Goal: Transaction & Acquisition: Purchase product/service

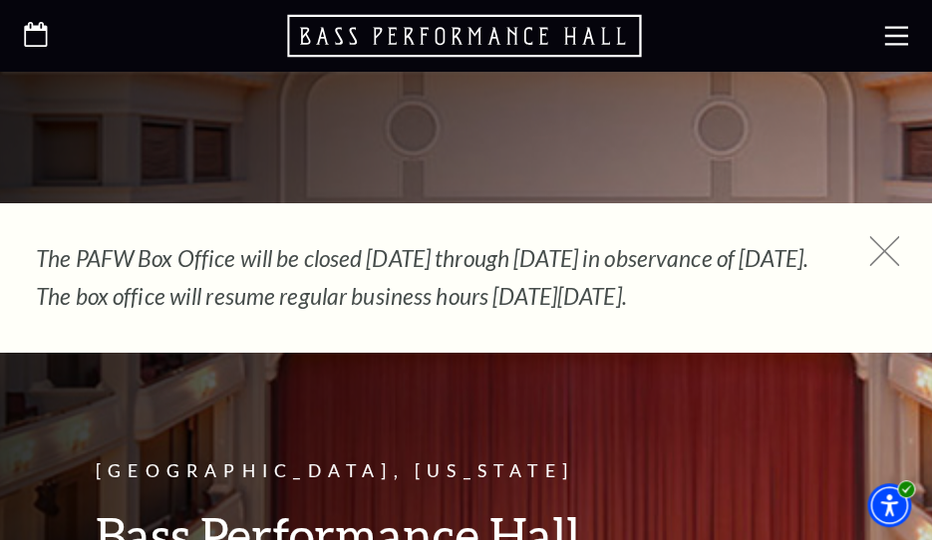
click at [880, 245] on icon at bounding box center [884, 251] width 30 height 30
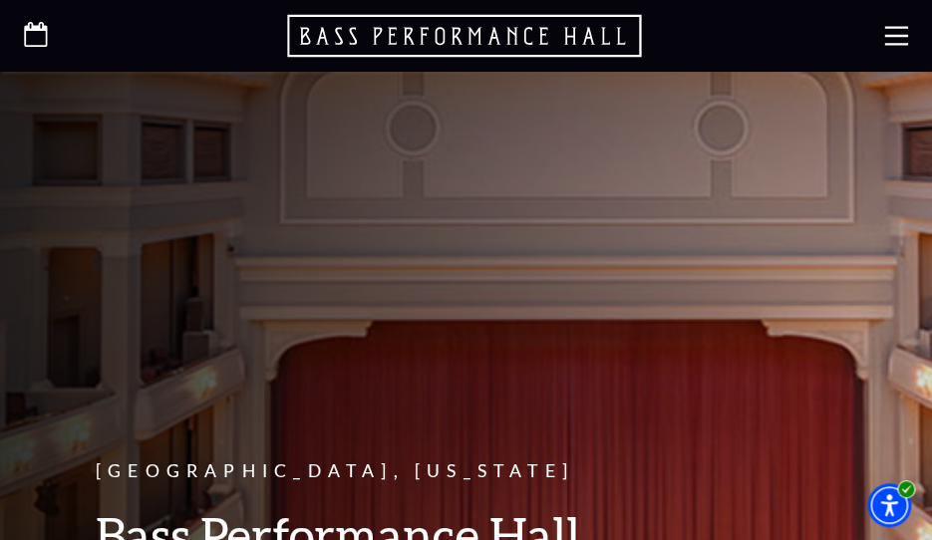
click at [887, 35] on use at bounding box center [896, 35] width 24 height 19
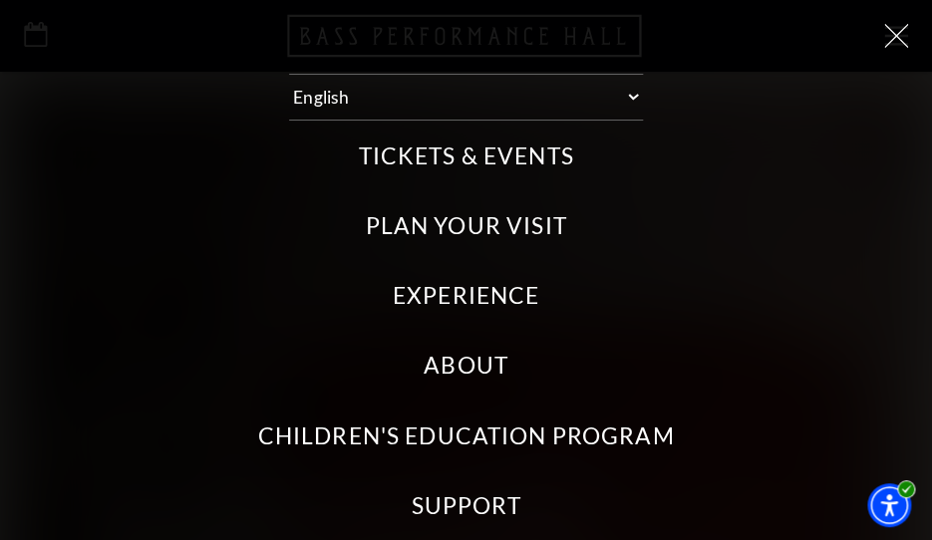
click at [419, 156] on label "Tickets & Events" at bounding box center [465, 156] width 215 height 32
click at [0, 0] on Events "Tickets & Events" at bounding box center [0, 0] width 0 height 0
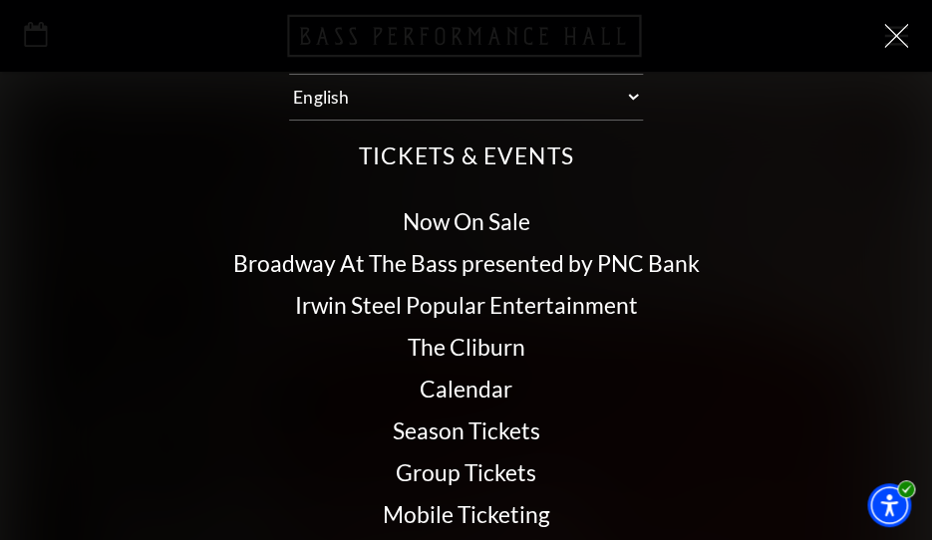
click at [449, 381] on link "Calendar" at bounding box center [466, 389] width 93 height 28
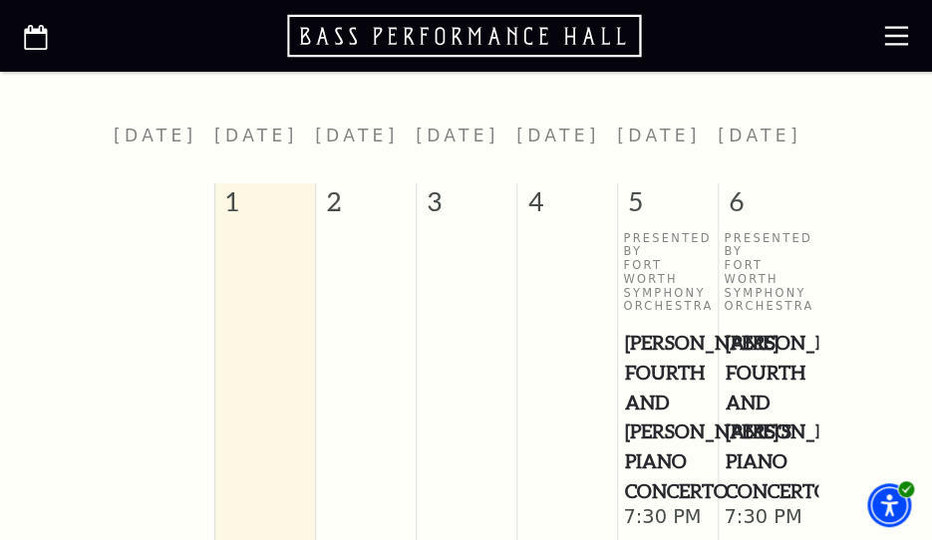
scroll to position [822, 0]
click at [751, 353] on span "[PERSON_NAME] Fourth and [PERSON_NAME]'s Piano Concerto" at bounding box center [767, 414] width 87 height 177
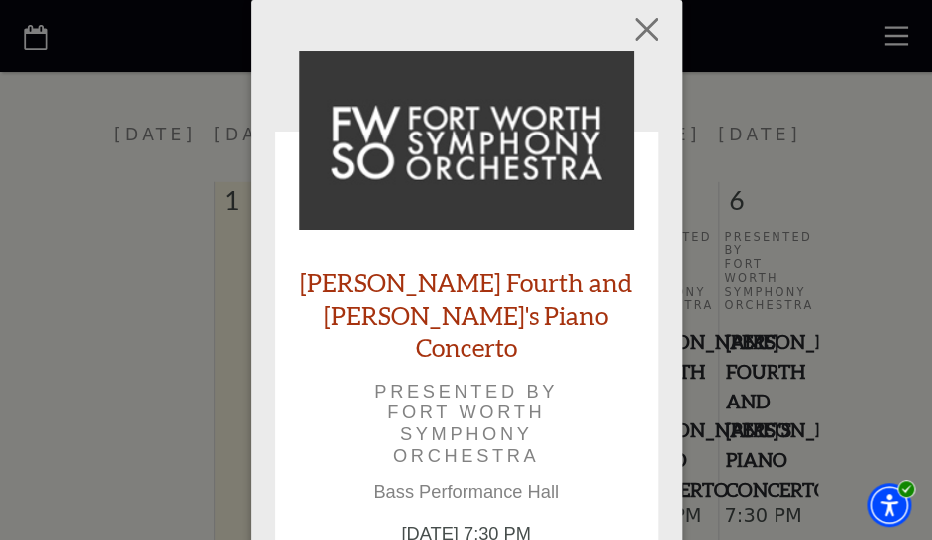
click at [427, 272] on link "[PERSON_NAME] Fourth and [PERSON_NAME]'s Piano Concerto" at bounding box center [466, 315] width 335 height 98
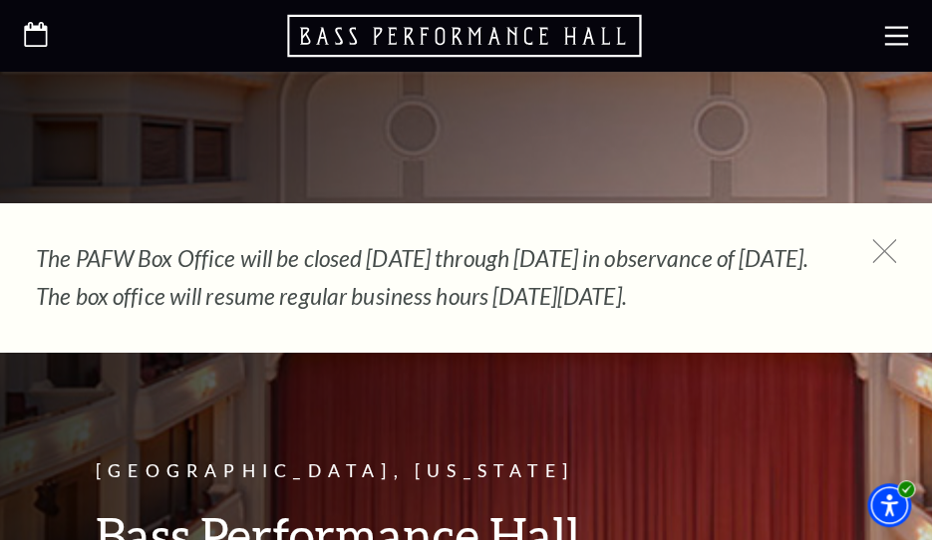
click at [895, 22] on div at bounding box center [466, 36] width 932 height 72
click at [894, 32] on icon at bounding box center [896, 36] width 24 height 24
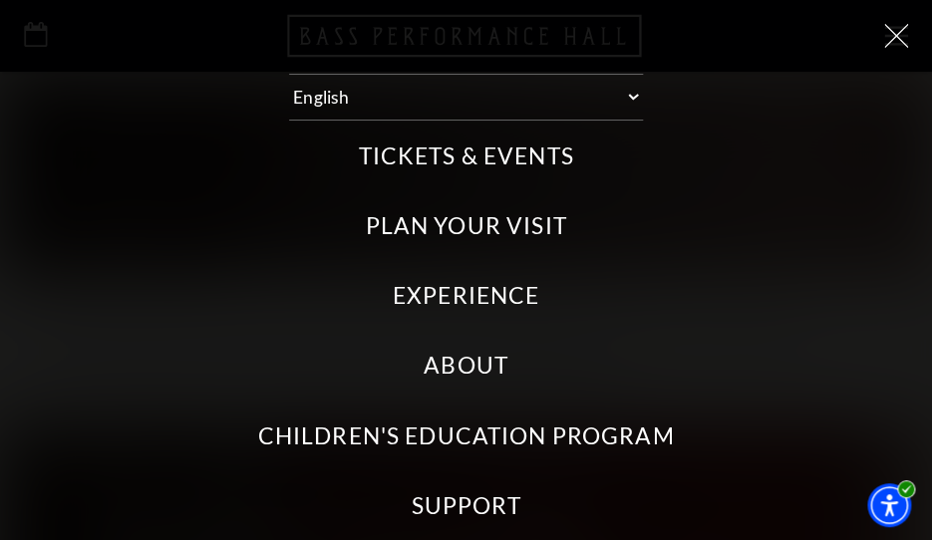
click at [466, 155] on label "Tickets & Events" at bounding box center [465, 156] width 215 height 32
click at [0, 0] on Events "Tickets & Events" at bounding box center [0, 0] width 0 height 0
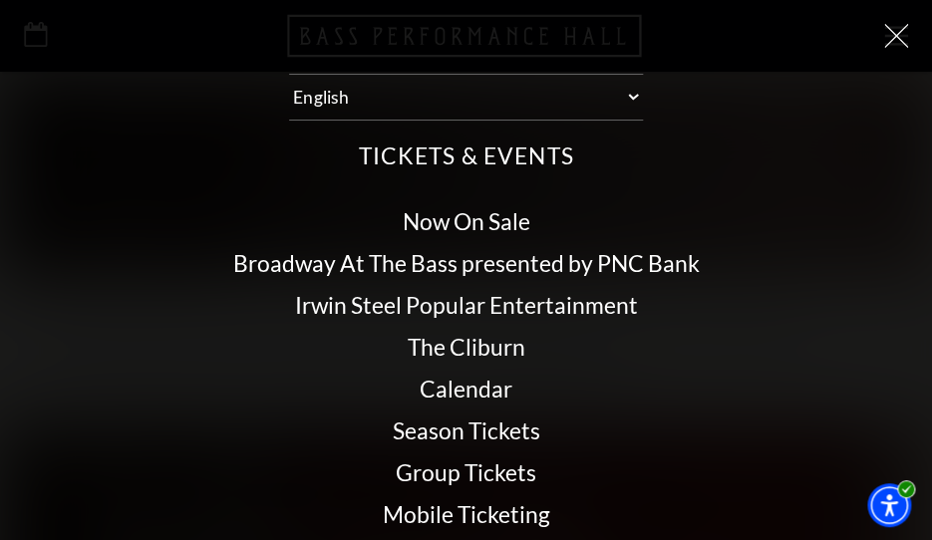
click at [433, 381] on link "Calendar" at bounding box center [466, 389] width 93 height 28
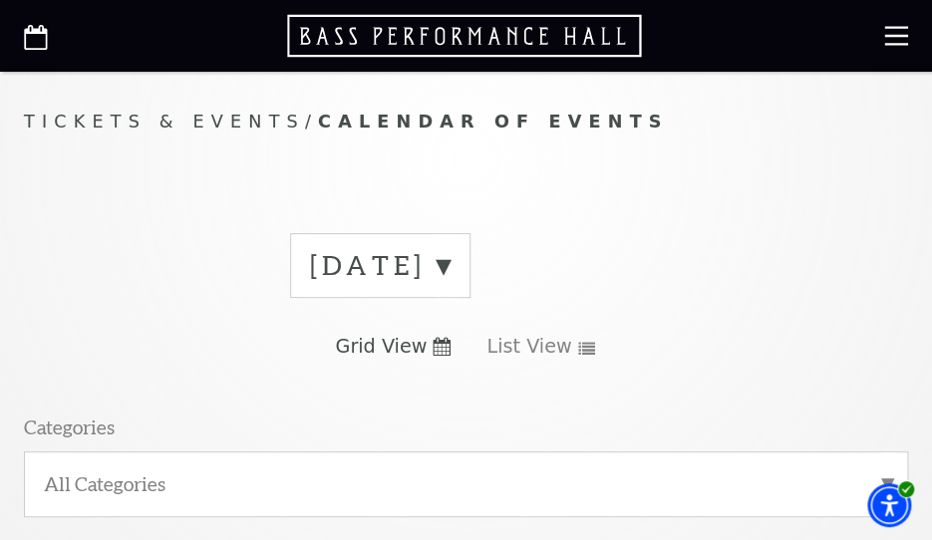
click at [450, 262] on label "[DATE]" at bounding box center [380, 265] width 140 height 37
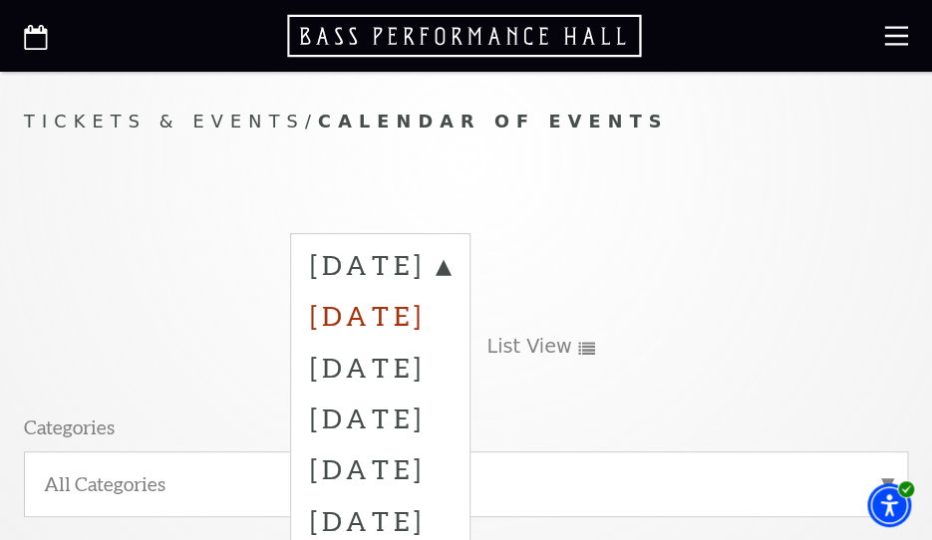
click at [421, 311] on label "[DATE]" at bounding box center [380, 315] width 140 height 51
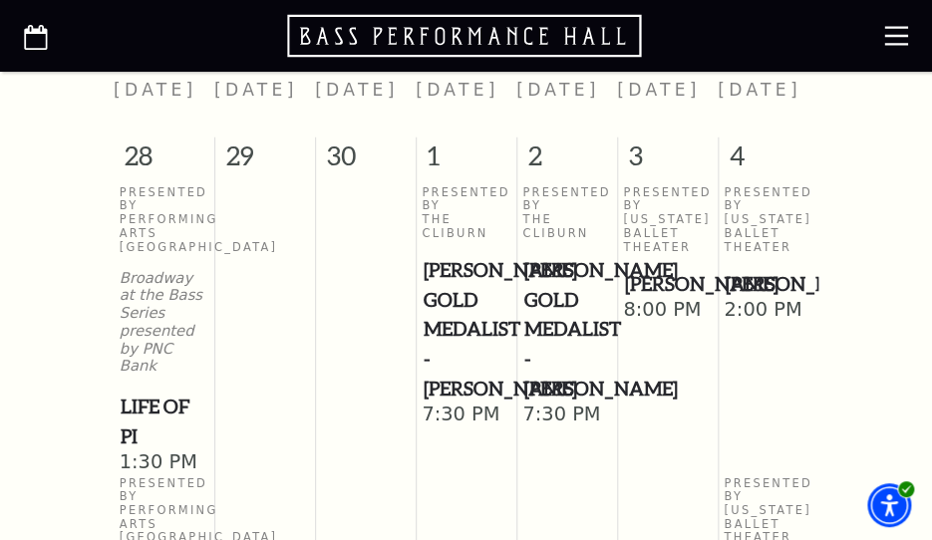
scroll to position [869, 0]
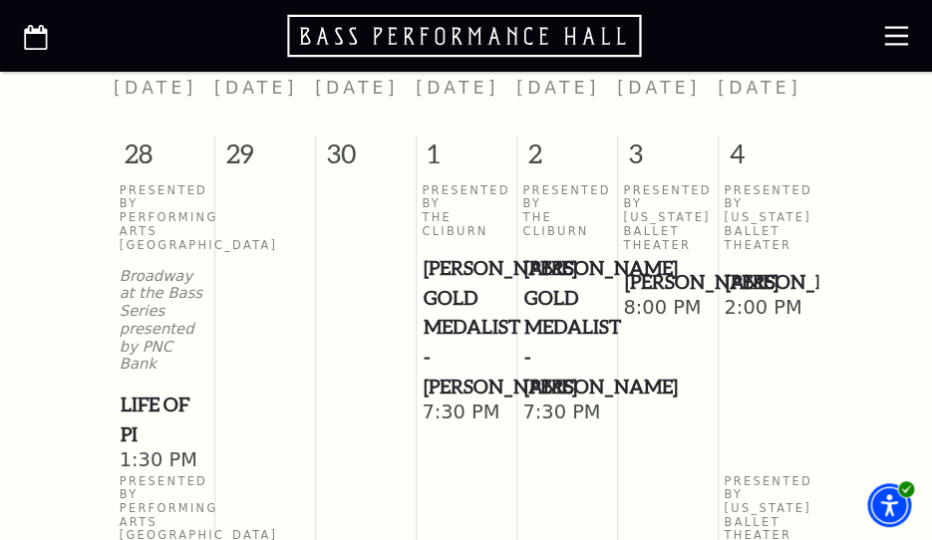
click at [739, 279] on span "[PERSON_NAME]" at bounding box center [767, 281] width 87 height 30
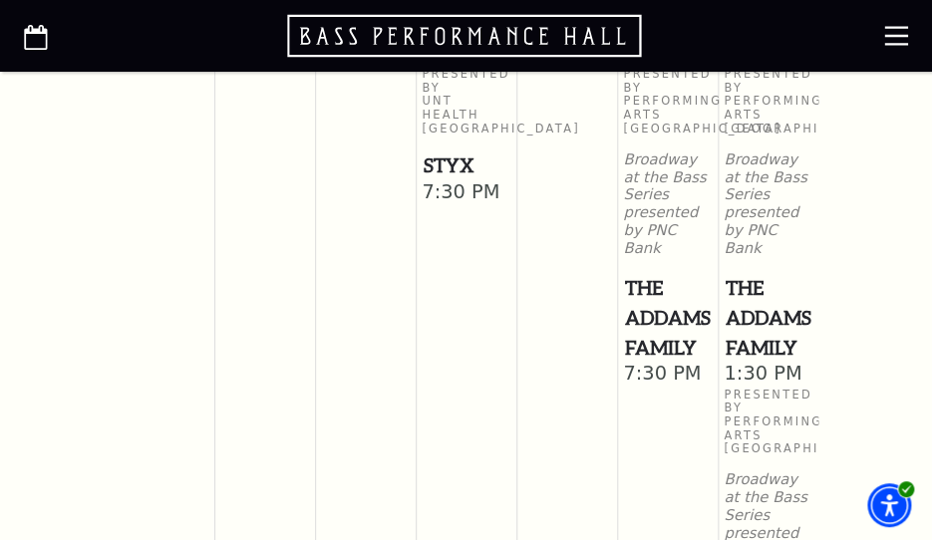
scroll to position [2367, 0]
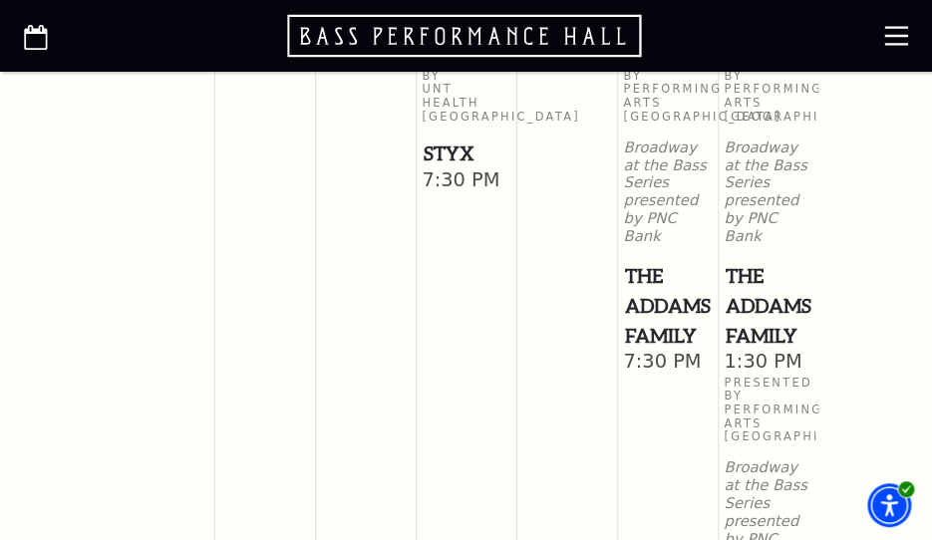
click at [769, 309] on span "The Addams Family" at bounding box center [767, 305] width 87 height 89
click at [751, 274] on span "The Addams Family" at bounding box center [767, 305] width 87 height 89
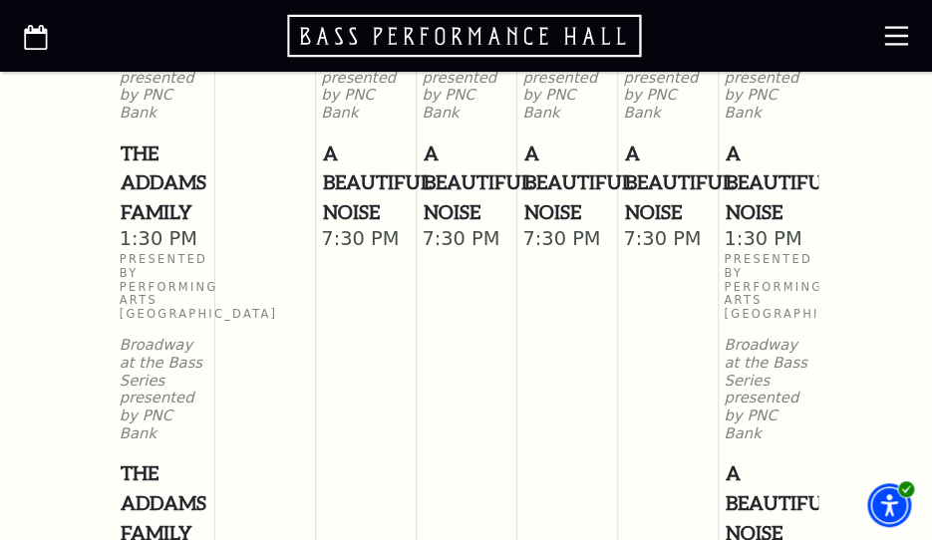
scroll to position [3297, 0]
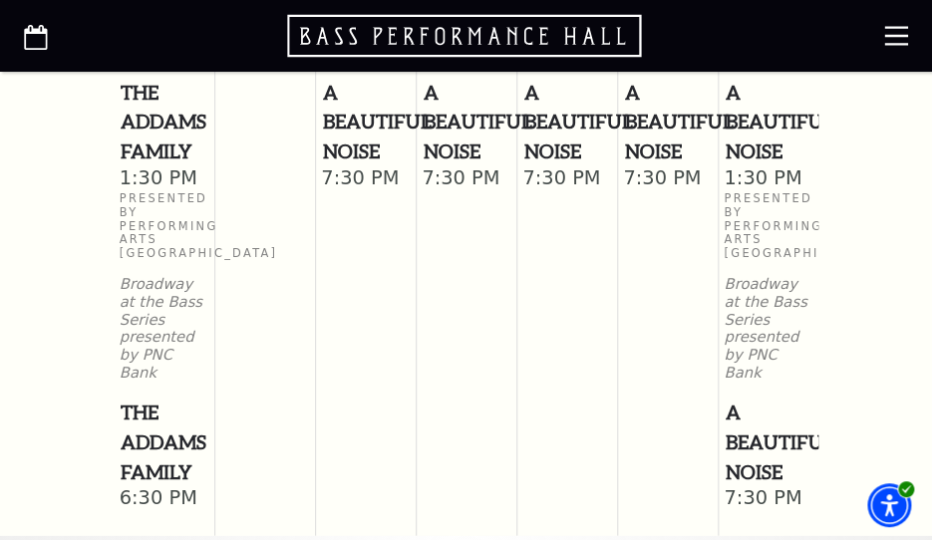
click at [749, 98] on span "A Beautiful Noise" at bounding box center [767, 122] width 87 height 89
click at [748, 89] on span "A Beautiful Noise" at bounding box center [767, 122] width 87 height 89
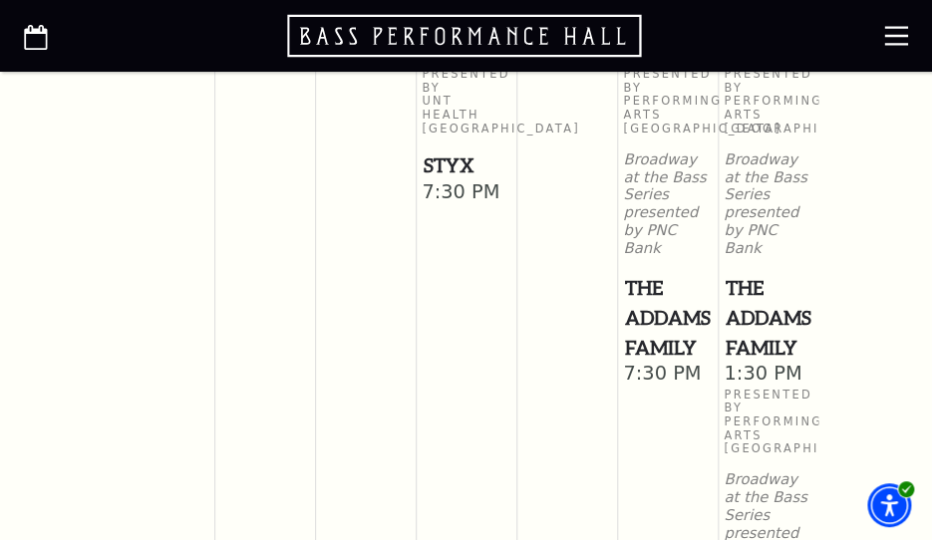
scroll to position [2271, 0]
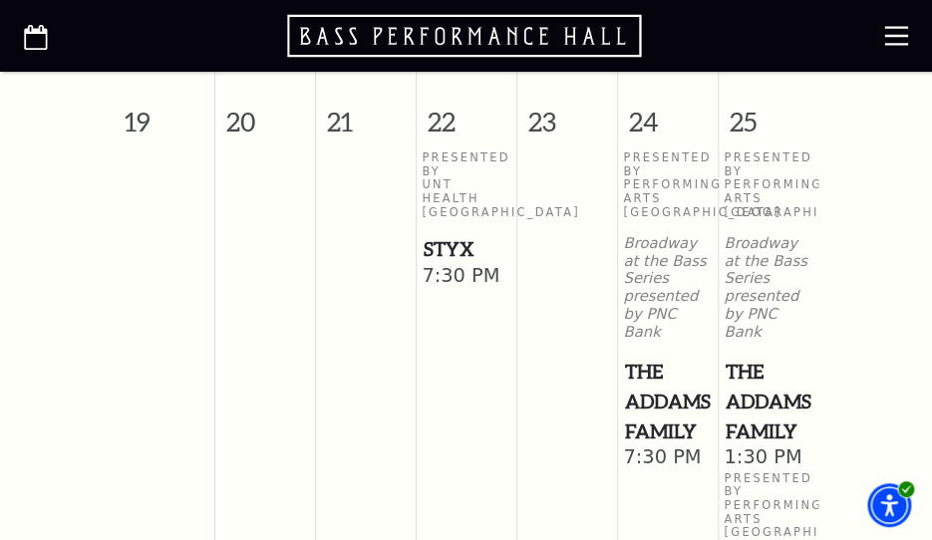
click at [749, 374] on span "The Addams Family" at bounding box center [767, 401] width 87 height 89
click at [754, 400] on span "The Addams Family" at bounding box center [767, 401] width 87 height 89
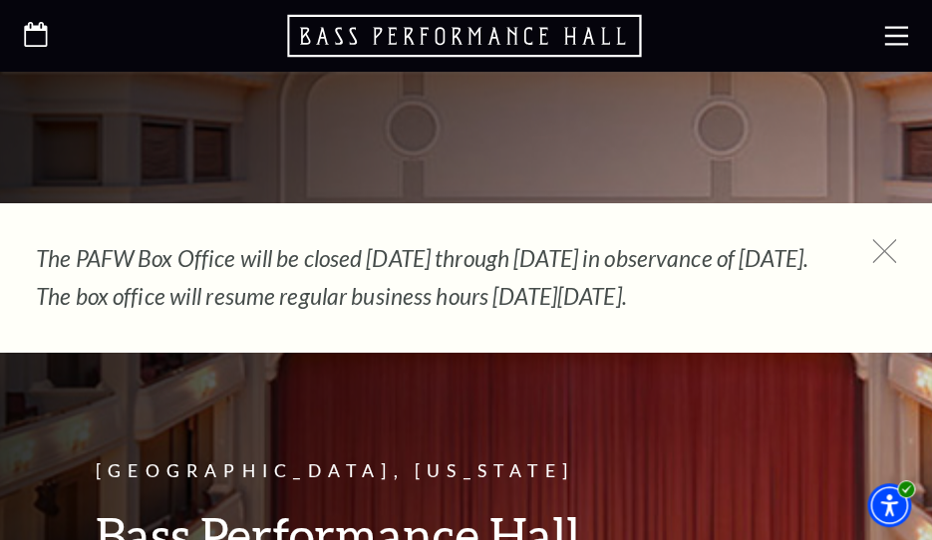
click at [883, 236] on div "The PAFW Box Office will be closed Saturday, August 30th through Monday, Septem…" at bounding box center [466, 277] width 932 height 148
click at [880, 251] on icon at bounding box center [884, 251] width 30 height 30
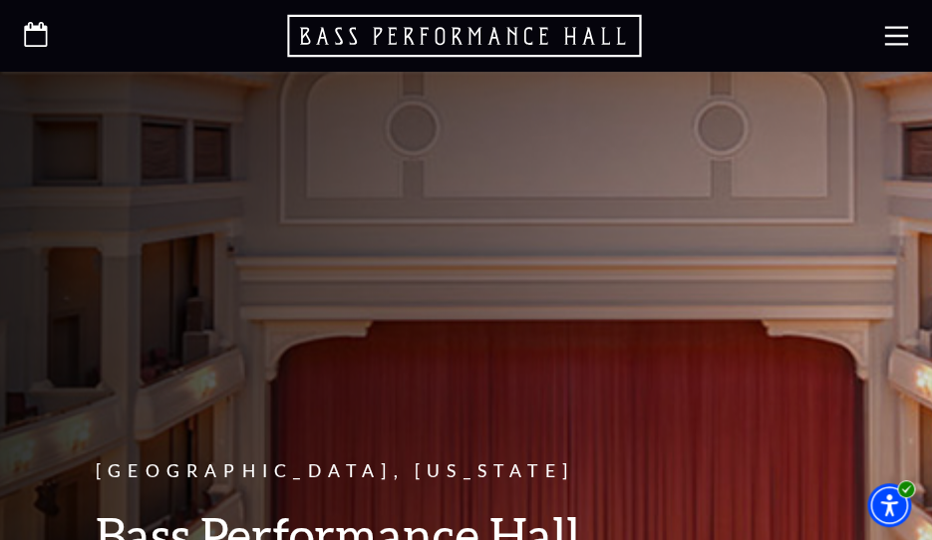
click at [896, 26] on icon at bounding box center [896, 36] width 24 height 24
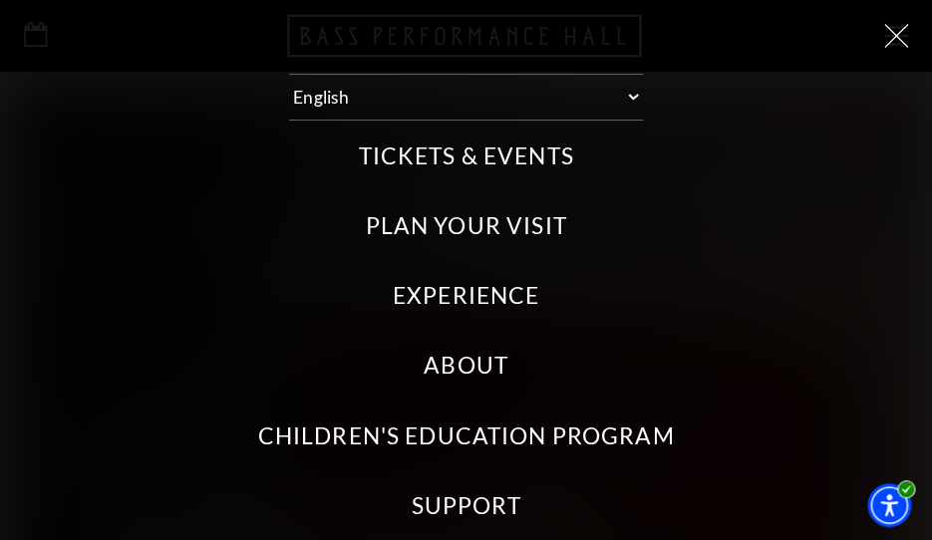
click at [409, 168] on label "Tickets & Events" at bounding box center [465, 156] width 215 height 32
click at [0, 0] on Events "Tickets & Events" at bounding box center [0, 0] width 0 height 0
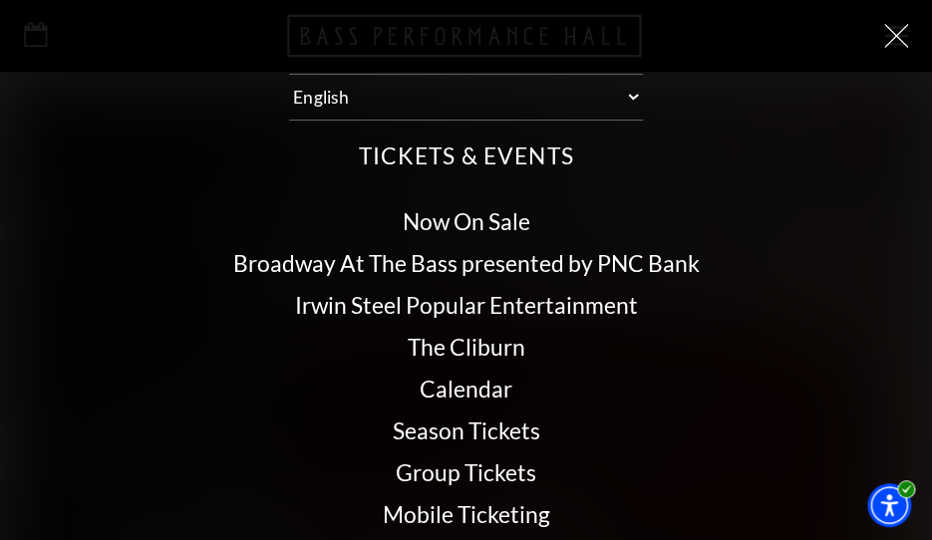
click at [477, 388] on link "Calendar" at bounding box center [466, 389] width 93 height 28
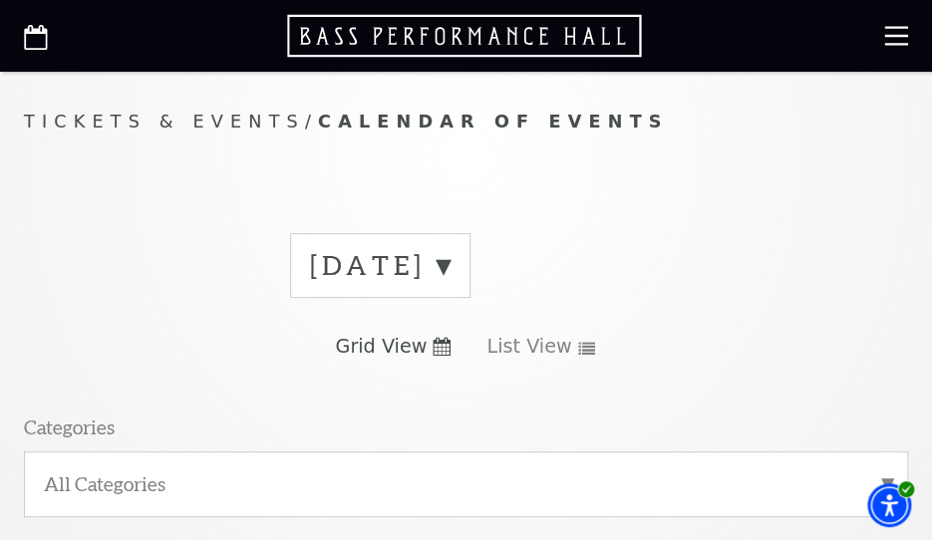
click at [450, 264] on label "September 2025" at bounding box center [380, 265] width 140 height 37
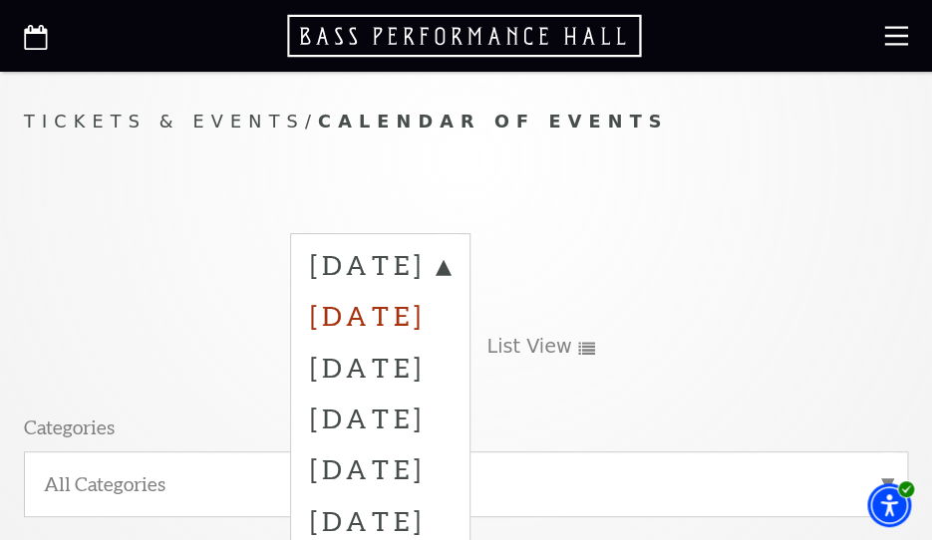
click at [420, 307] on label "October 2025" at bounding box center [380, 315] width 140 height 51
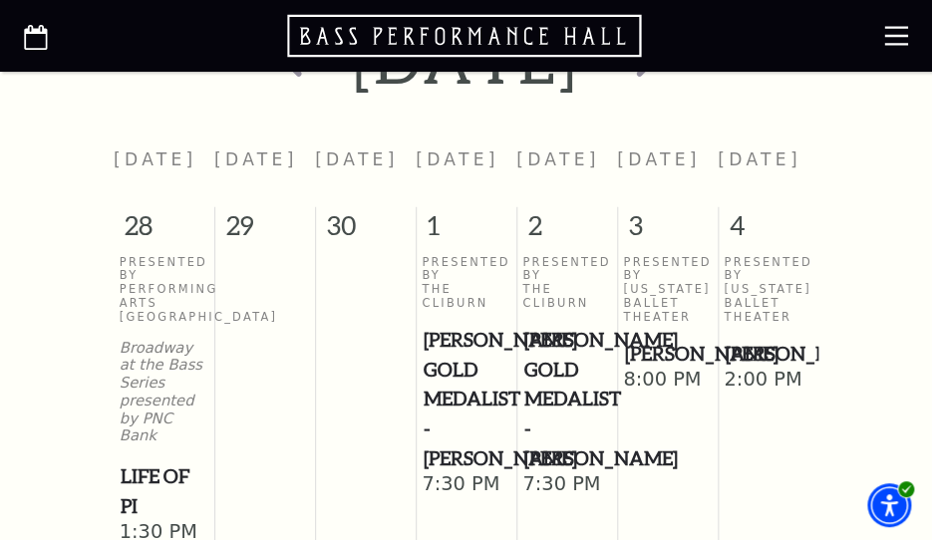
scroll to position [807, 0]
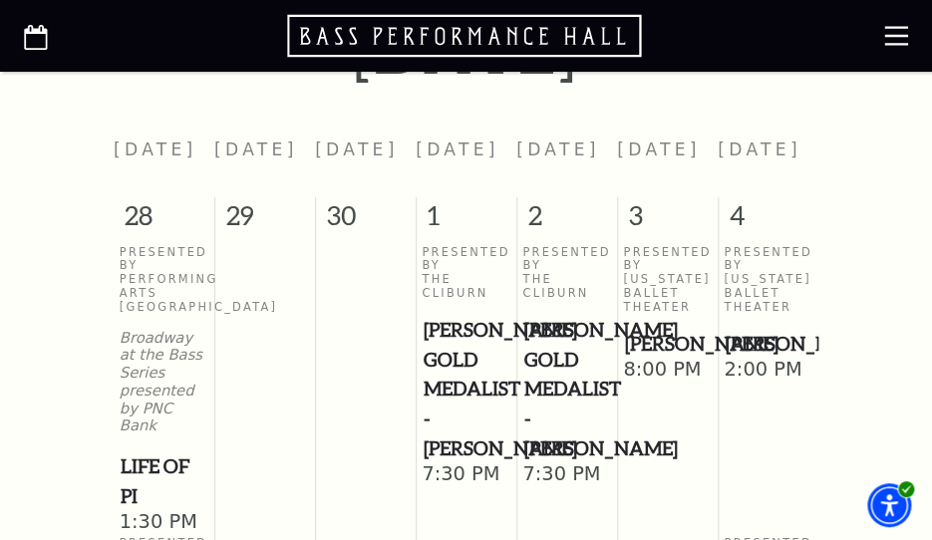
click at [744, 343] on span "[PERSON_NAME]" at bounding box center [767, 343] width 87 height 30
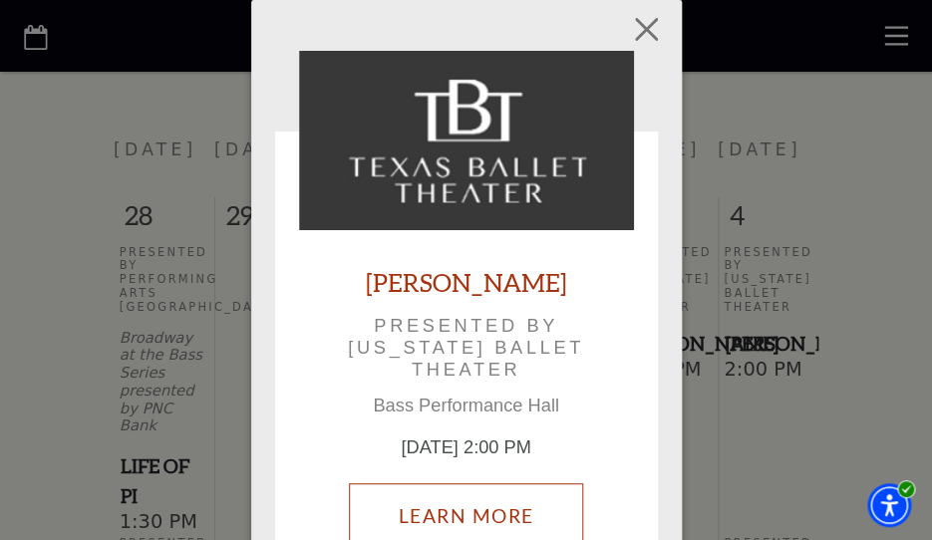
click at [493, 512] on link "Learn More" at bounding box center [465, 516] width 233 height 67
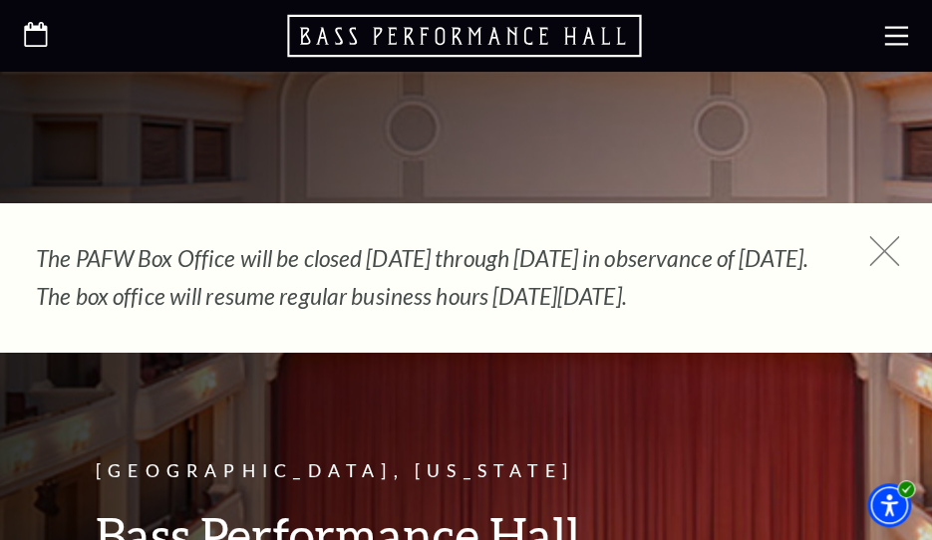
click at [879, 251] on icon at bounding box center [884, 251] width 30 height 30
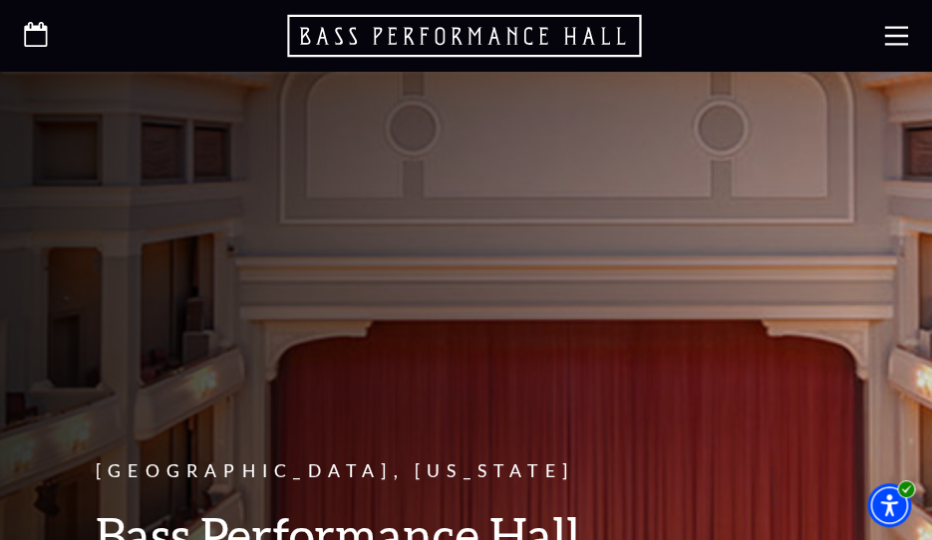
click at [886, 27] on use at bounding box center [896, 35] width 24 height 19
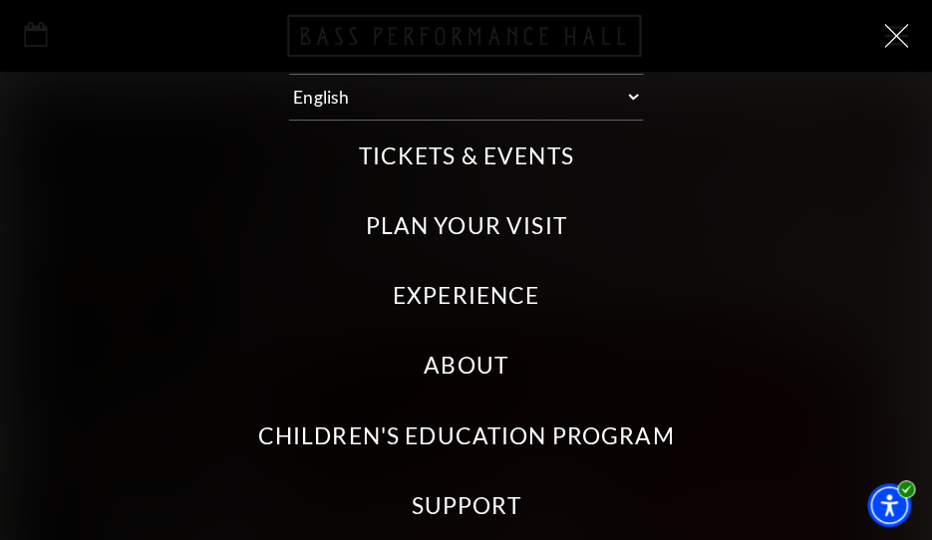
click at [439, 153] on label "Tickets & Events" at bounding box center [465, 156] width 215 height 32
click at [0, 0] on Events "Tickets & Events" at bounding box center [0, 0] width 0 height 0
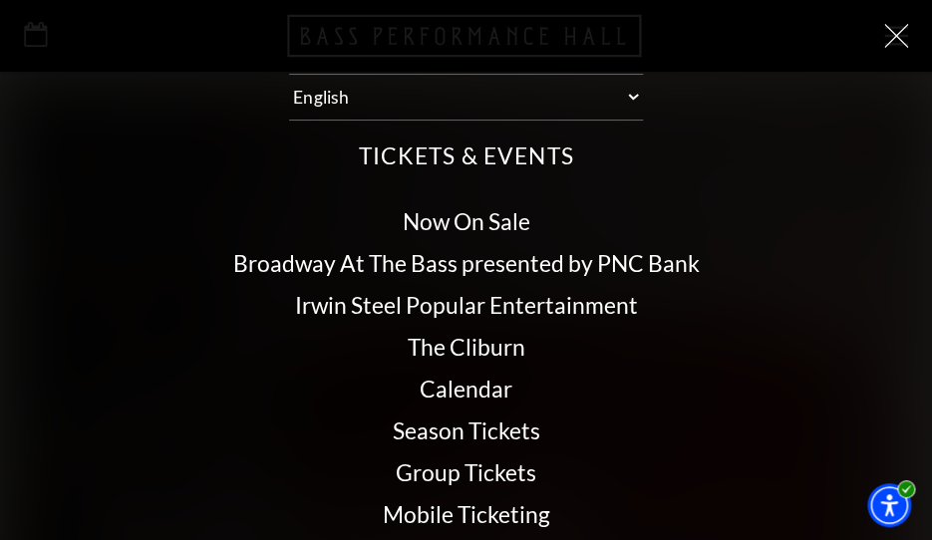
click at [448, 384] on link "Calendar" at bounding box center [466, 389] width 93 height 28
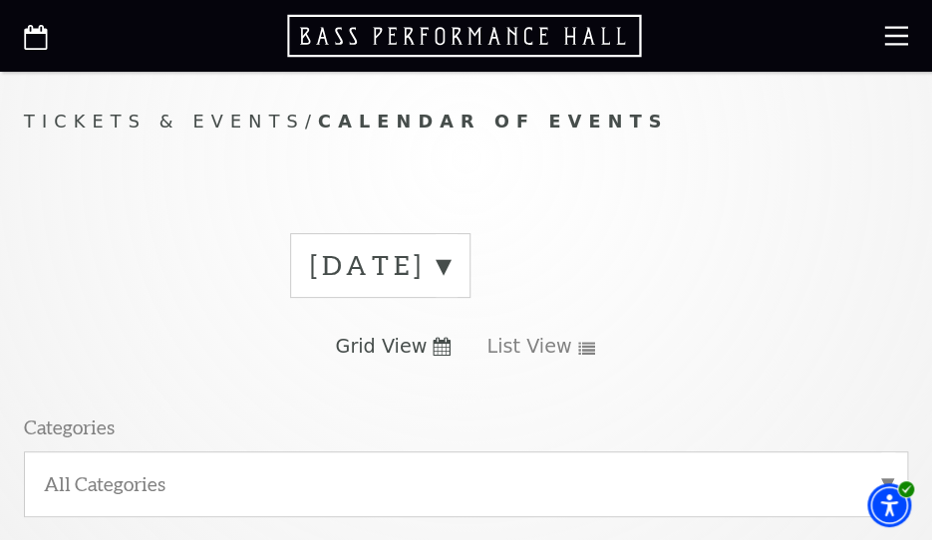
click at [450, 261] on label "[DATE]" at bounding box center [380, 265] width 140 height 37
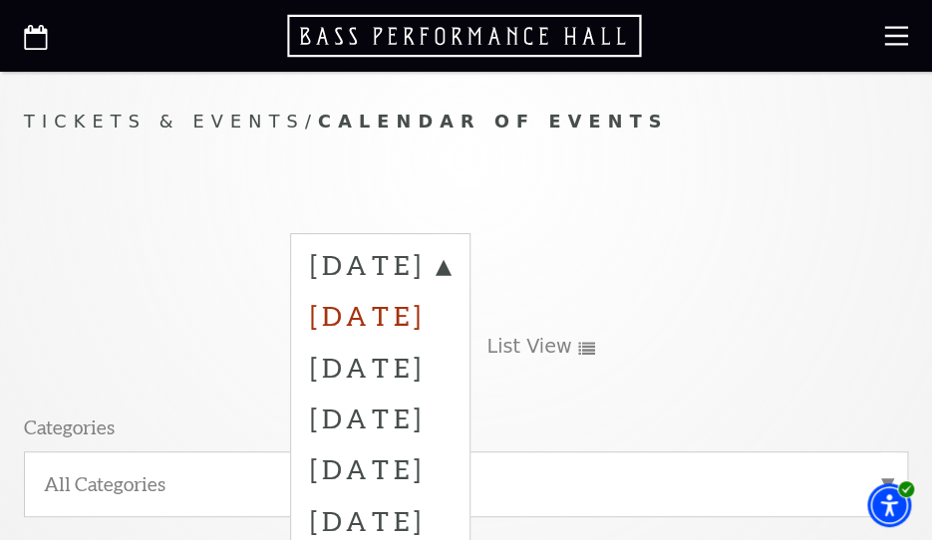
click at [384, 319] on label "October 2025" at bounding box center [380, 315] width 140 height 51
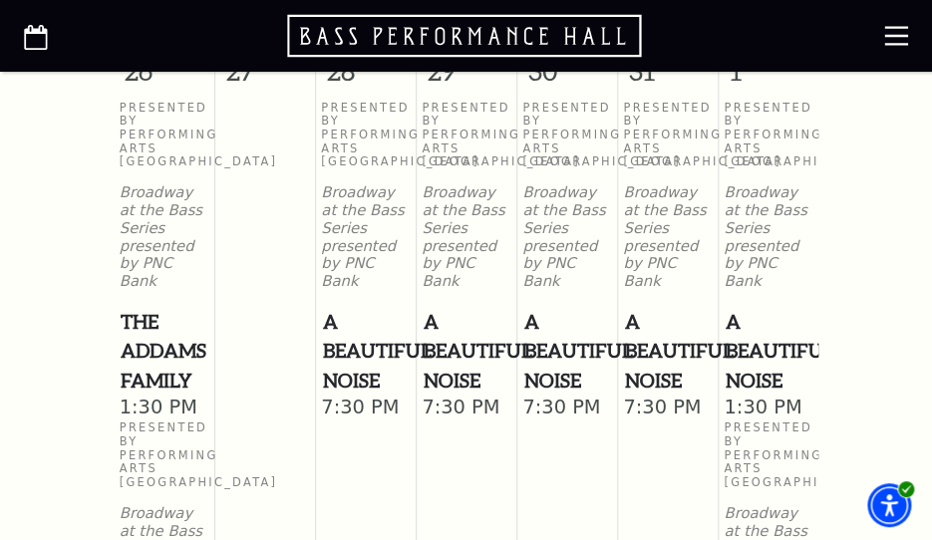
scroll to position [3067, 0]
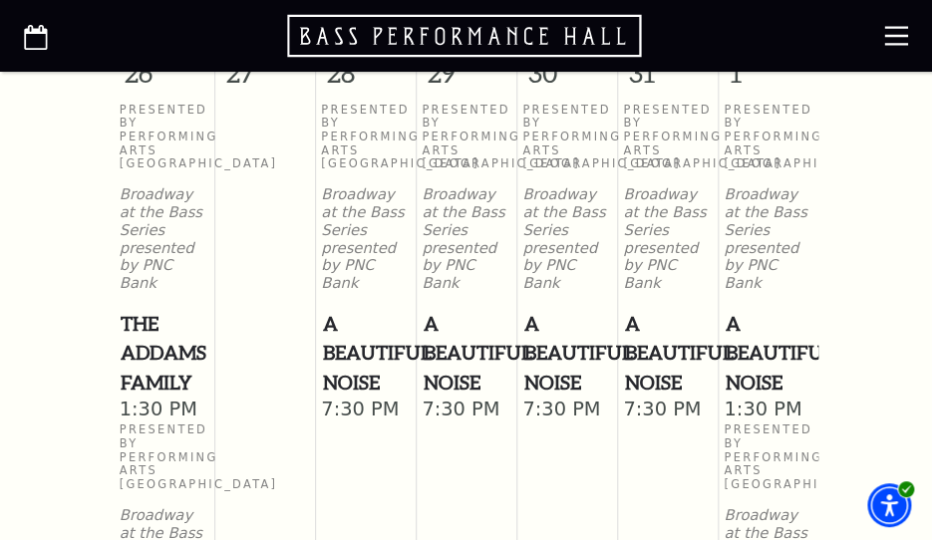
click at [751, 348] on span "A Beautiful Noise" at bounding box center [767, 352] width 87 height 89
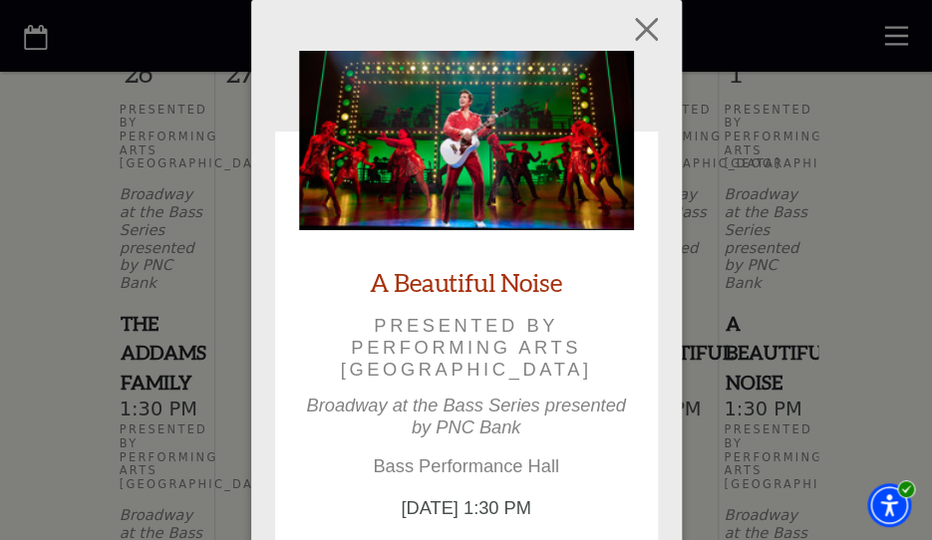
click at [431, 281] on link "A Beautiful Noise" at bounding box center [466, 282] width 192 height 33
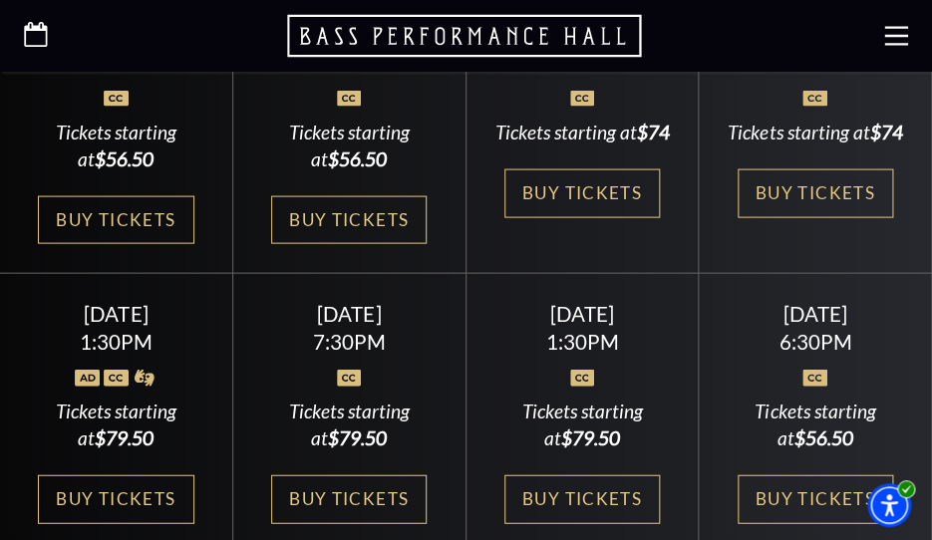
scroll to position [1026, 0]
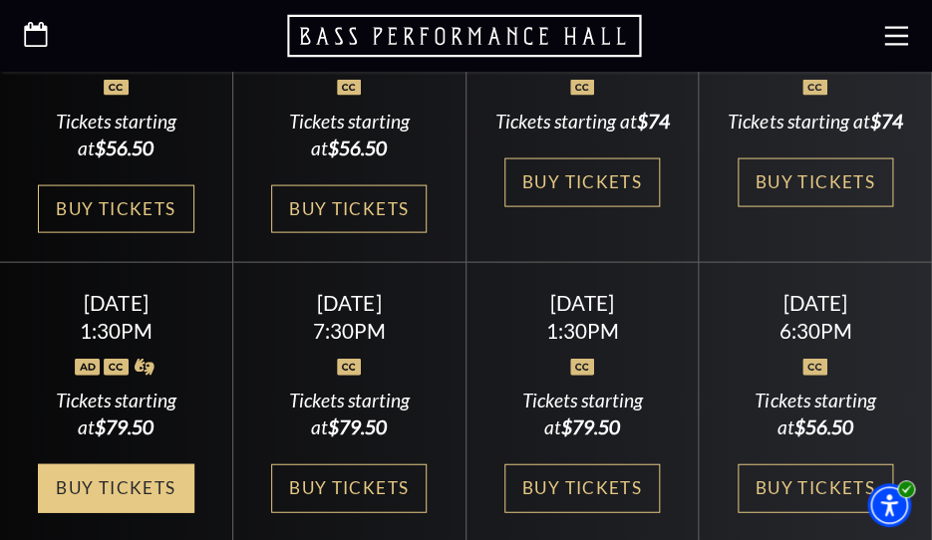
click at [119, 505] on link "Buy Tickets" at bounding box center [115, 488] width 155 height 49
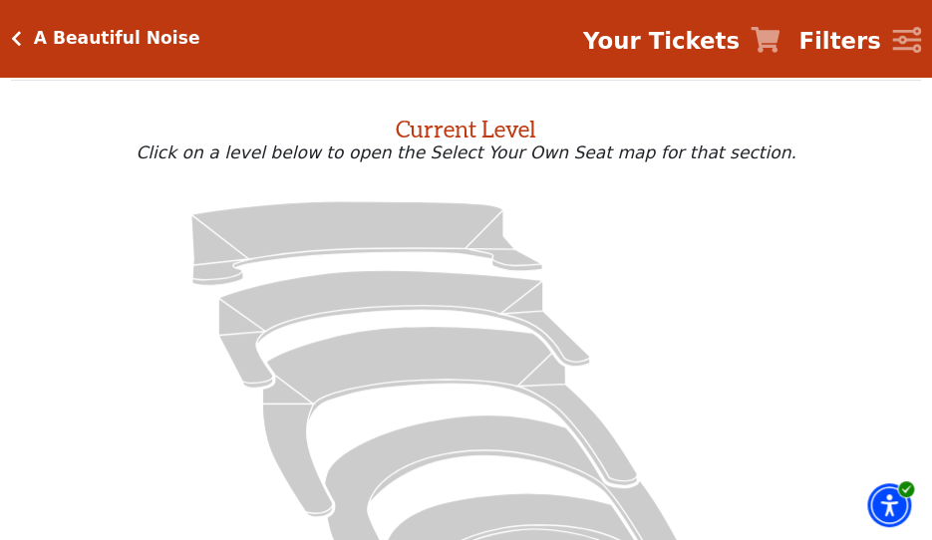
scroll to position [109, 0]
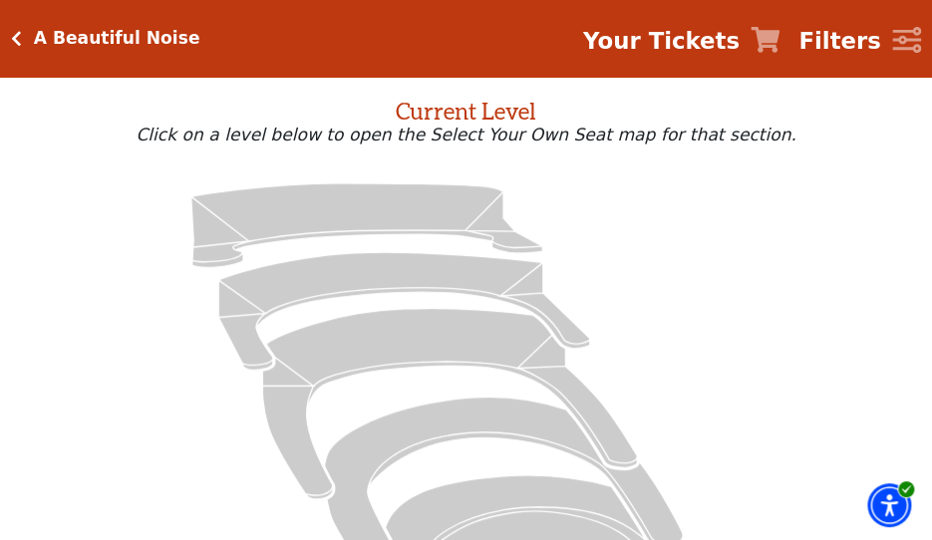
click at [11, 34] on icon "Click here to go back to filters" at bounding box center [16, 38] width 11 height 17
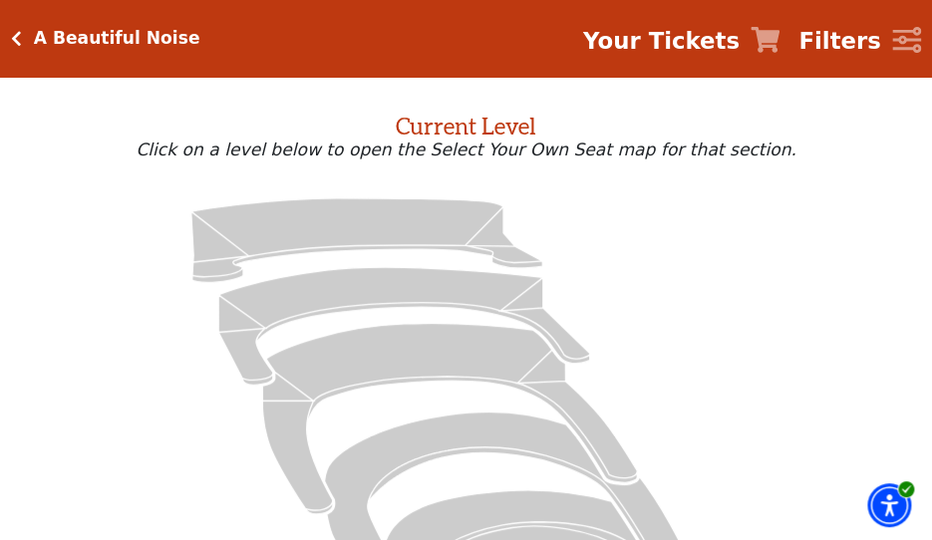
scroll to position [109, 0]
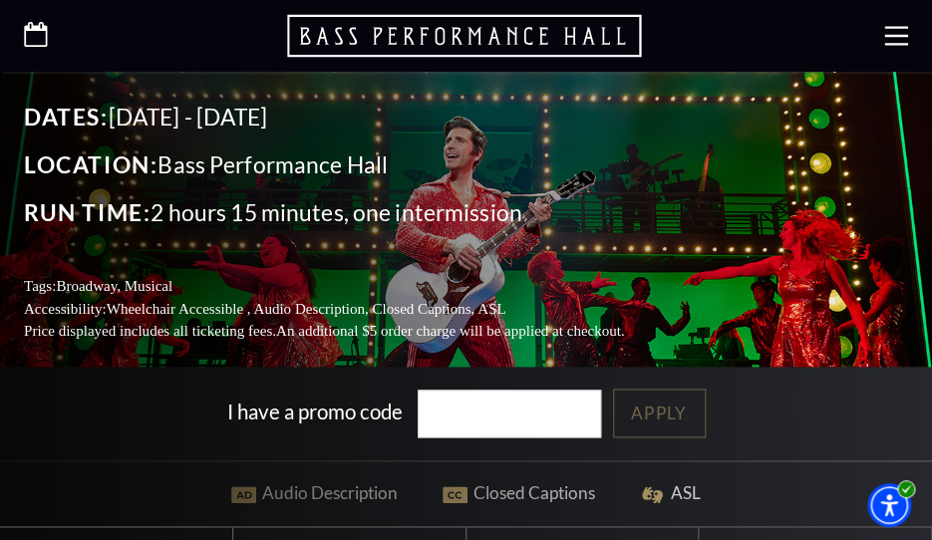
scroll to position [447, 0]
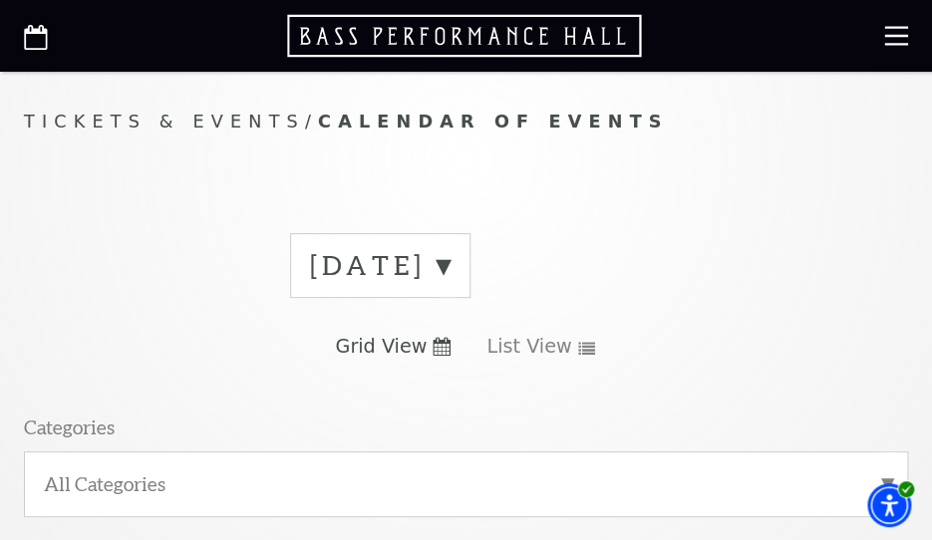
click at [450, 262] on label "[DATE]" at bounding box center [380, 265] width 140 height 37
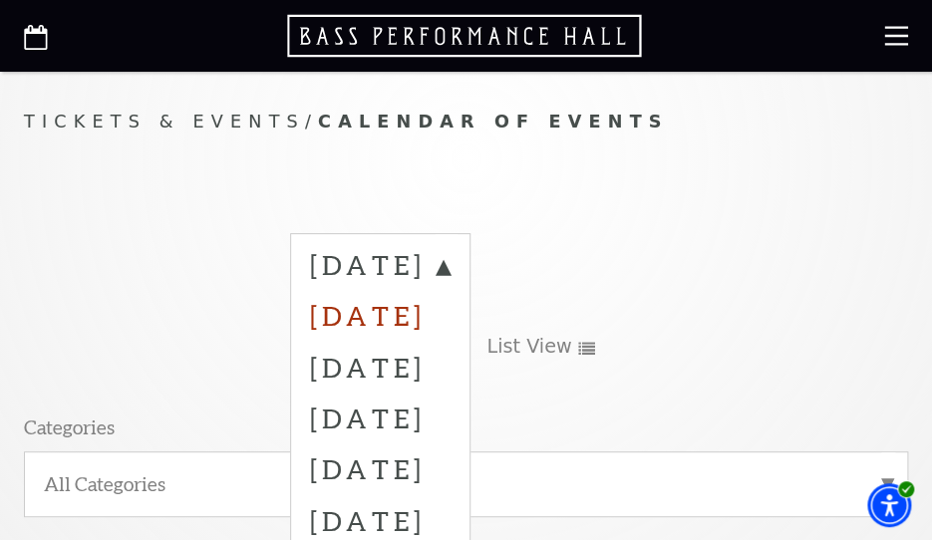
click at [422, 308] on label "[DATE]" at bounding box center [380, 315] width 140 height 51
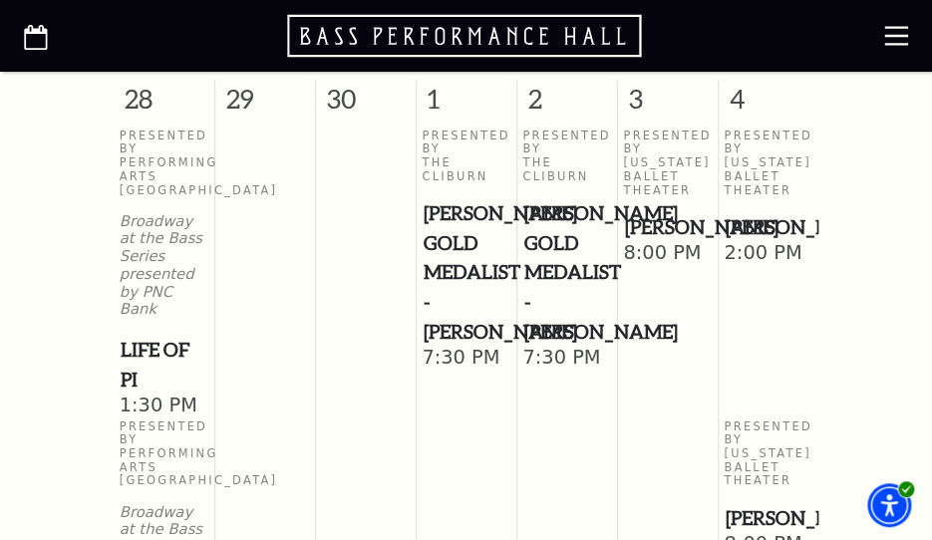
scroll to position [931, 0]
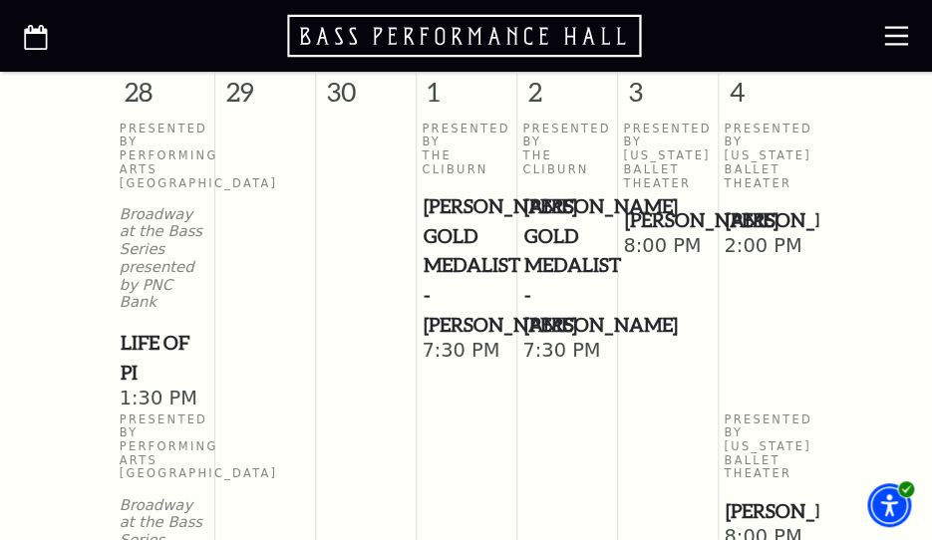
click at [740, 218] on span "[PERSON_NAME]" at bounding box center [767, 219] width 87 height 30
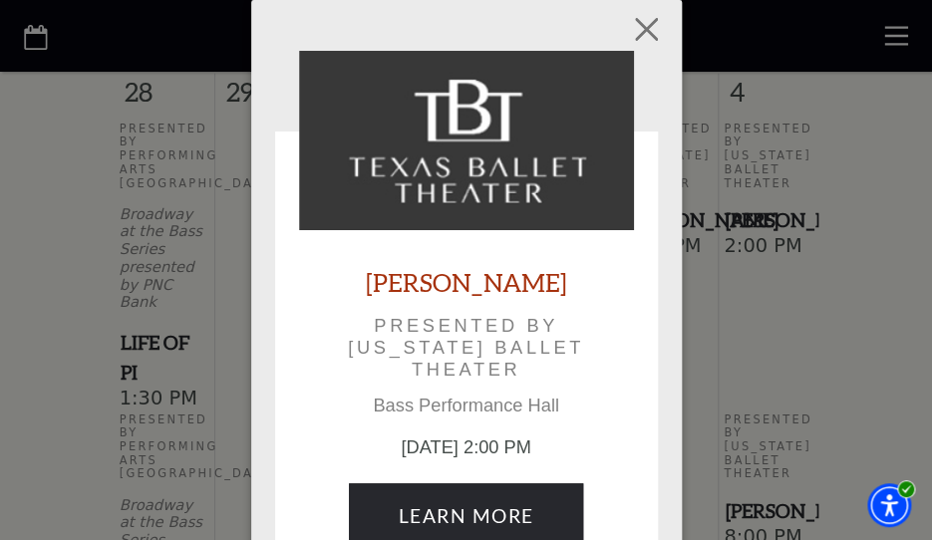
click at [457, 286] on link "[PERSON_NAME]" at bounding box center [466, 282] width 201 height 33
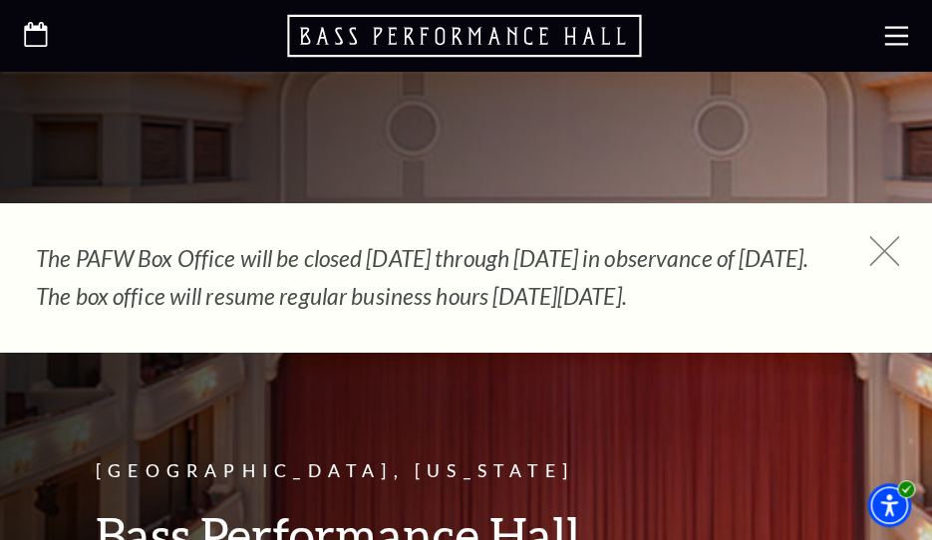
click at [874, 240] on use at bounding box center [884, 251] width 30 height 30
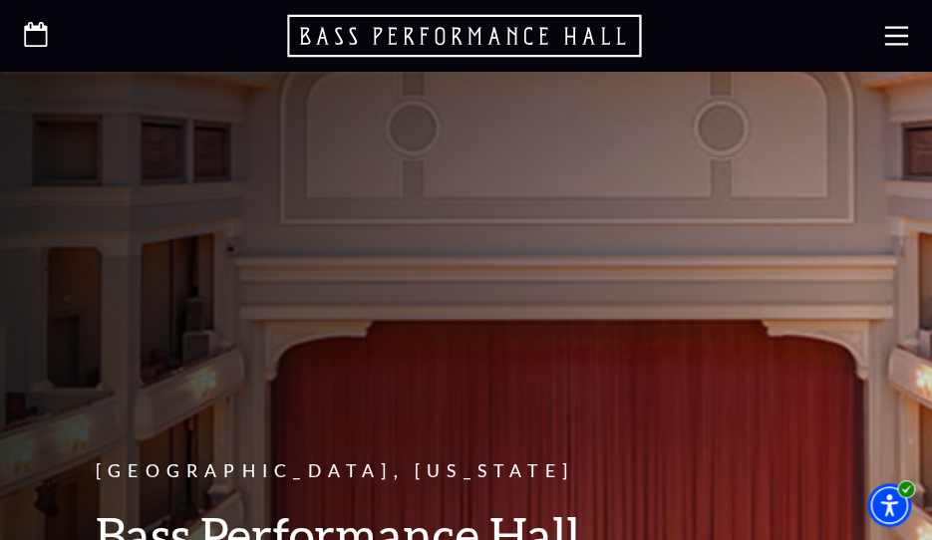
click at [893, 35] on use at bounding box center [896, 35] width 24 height 19
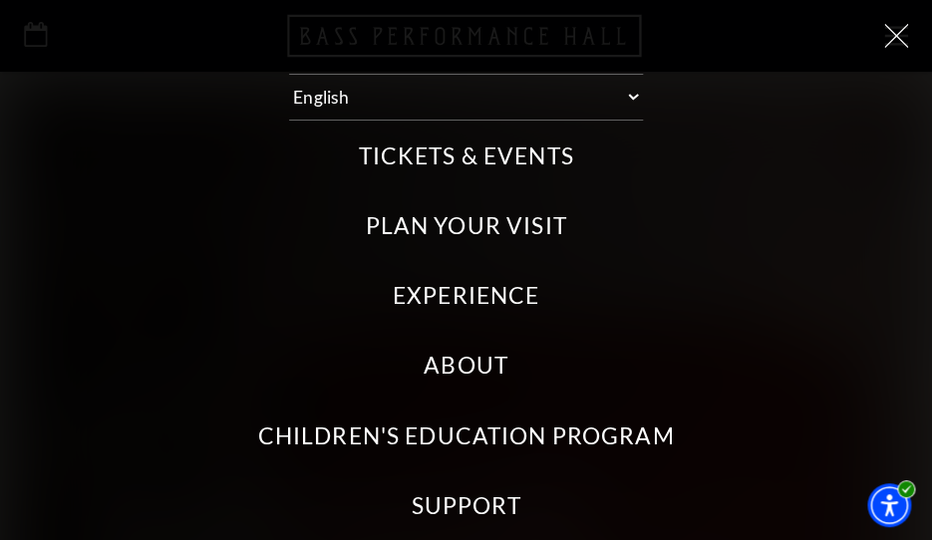
click at [524, 149] on label "Tickets & Events" at bounding box center [465, 156] width 215 height 32
click at [0, 0] on Events "Tickets & Events" at bounding box center [0, 0] width 0 height 0
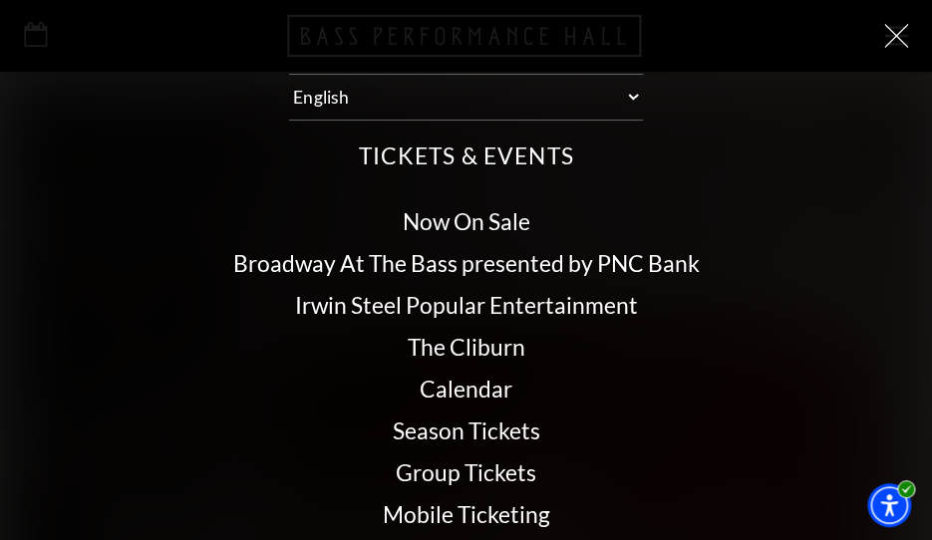
click at [478, 423] on link "Season Tickets" at bounding box center [466, 431] width 147 height 28
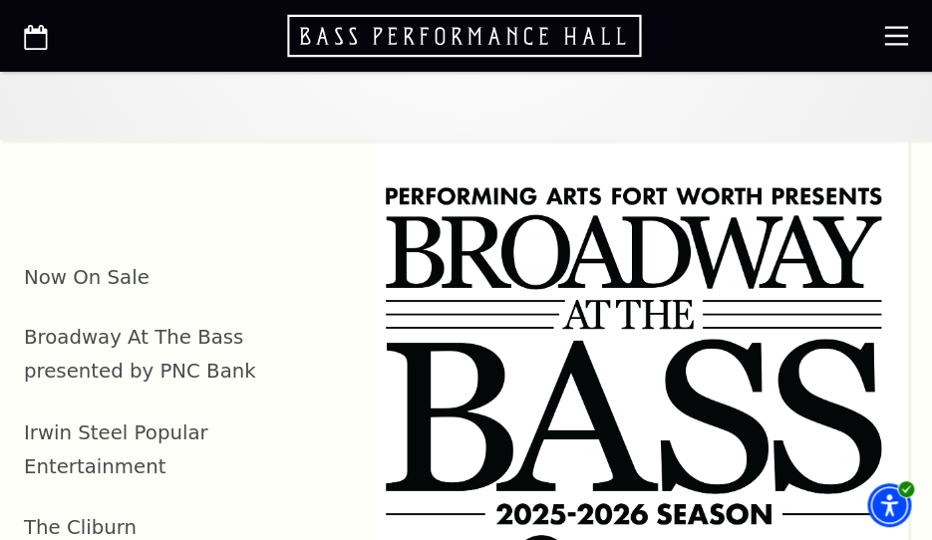
scroll to position [616, 0]
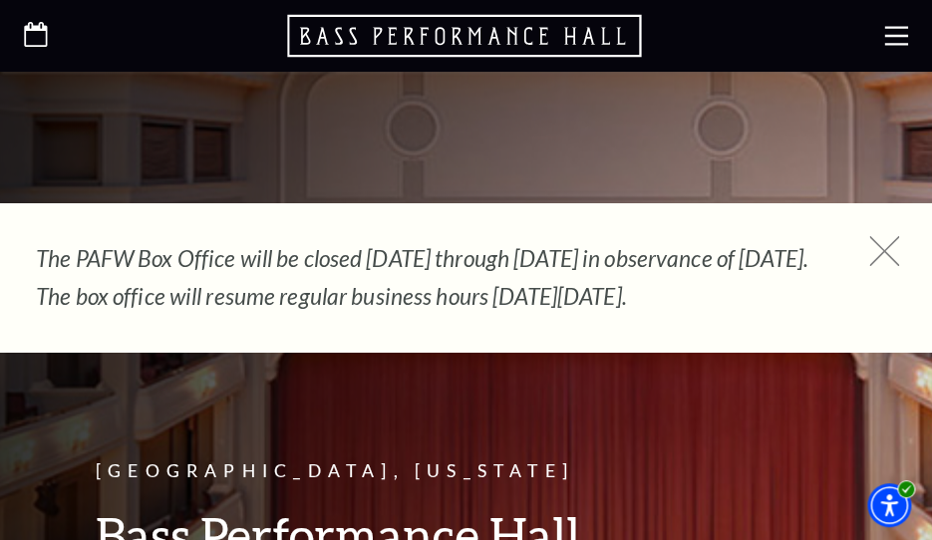
click at [885, 250] on icon at bounding box center [884, 251] width 30 height 30
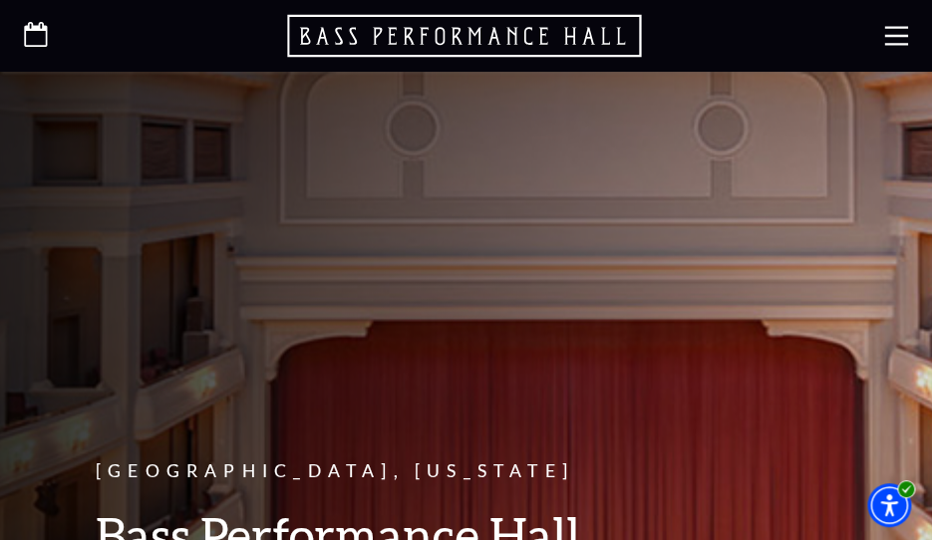
click at [896, 37] on icon at bounding box center [896, 36] width 24 height 24
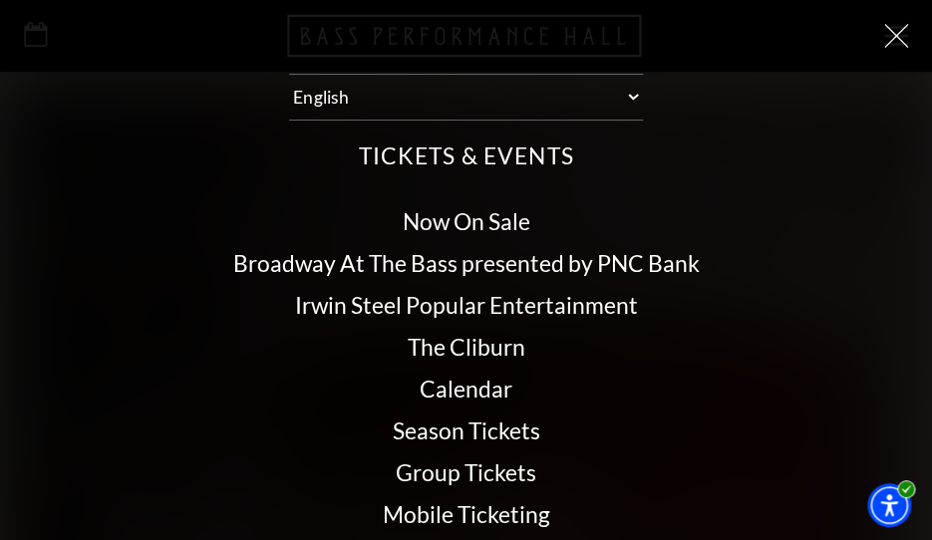
click at [447, 155] on label "Tickets & Events" at bounding box center [465, 156] width 215 height 32
click at [0, 0] on Events "Tickets & Events" at bounding box center [0, 0] width 0 height 0
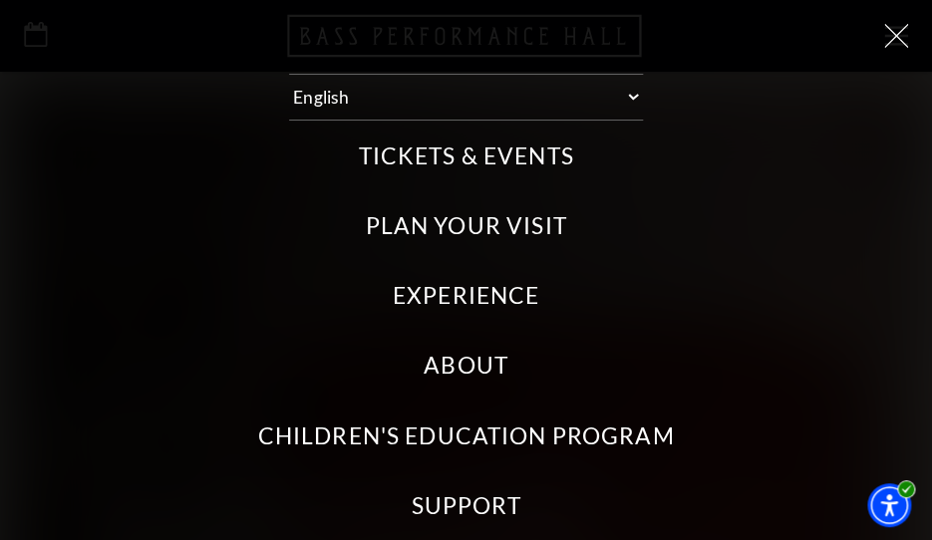
click at [404, 155] on label "Tickets & Events" at bounding box center [465, 156] width 215 height 32
click at [0, 0] on Events "Tickets & Events" at bounding box center [0, 0] width 0 height 0
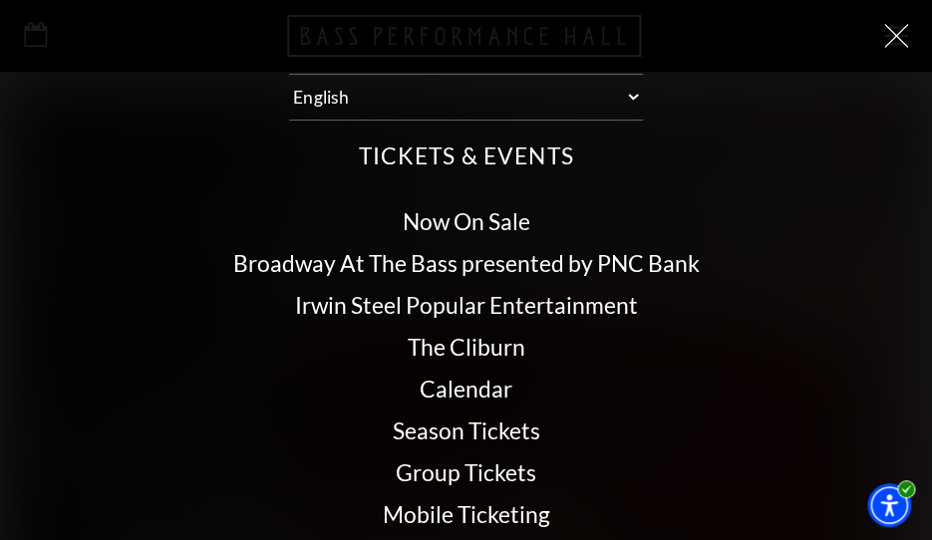
click at [439, 389] on link "Calendar" at bounding box center [466, 389] width 93 height 28
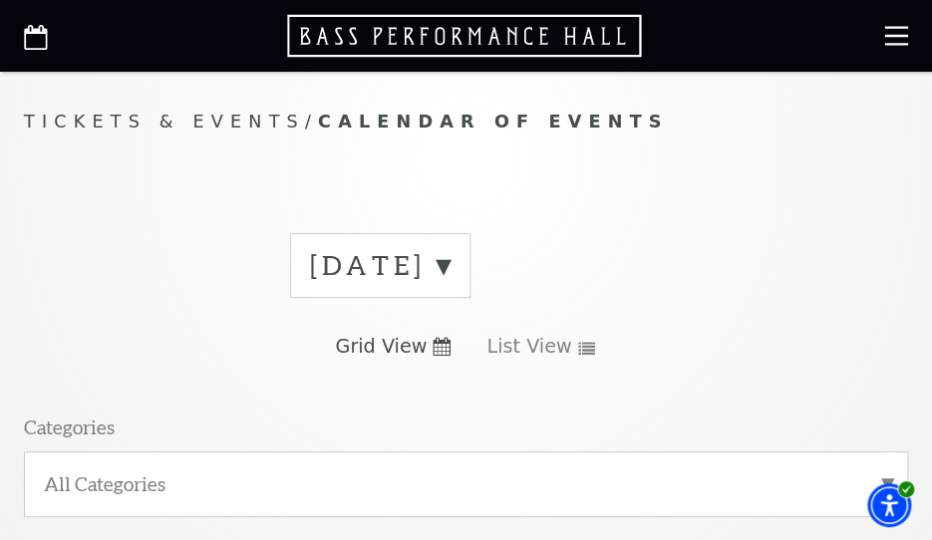
click at [450, 263] on label "September 2025" at bounding box center [380, 265] width 140 height 37
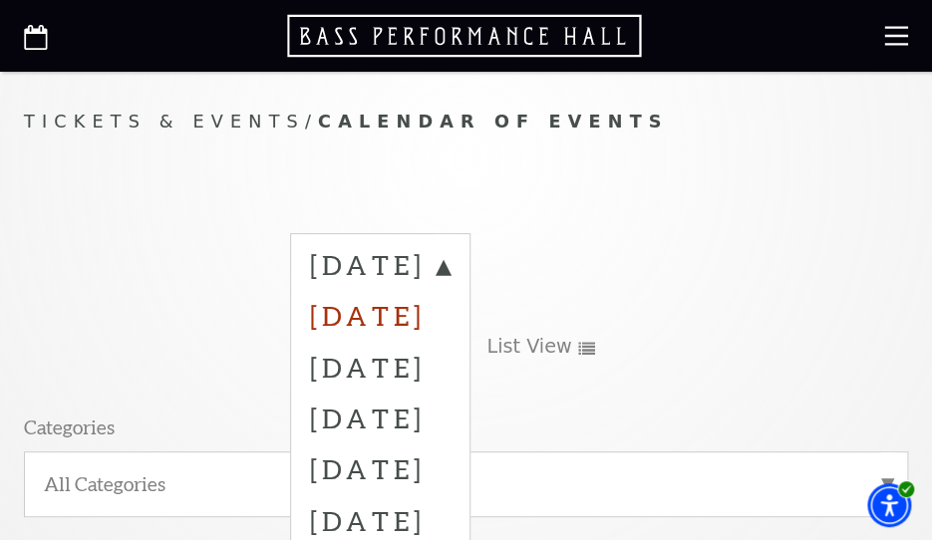
click at [420, 309] on label "October 2025" at bounding box center [380, 315] width 140 height 51
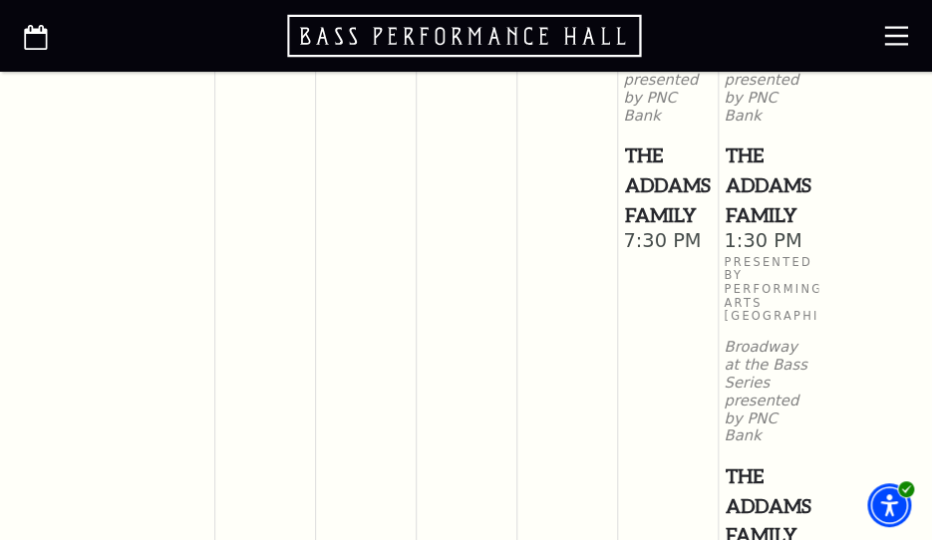
scroll to position [2483, 0]
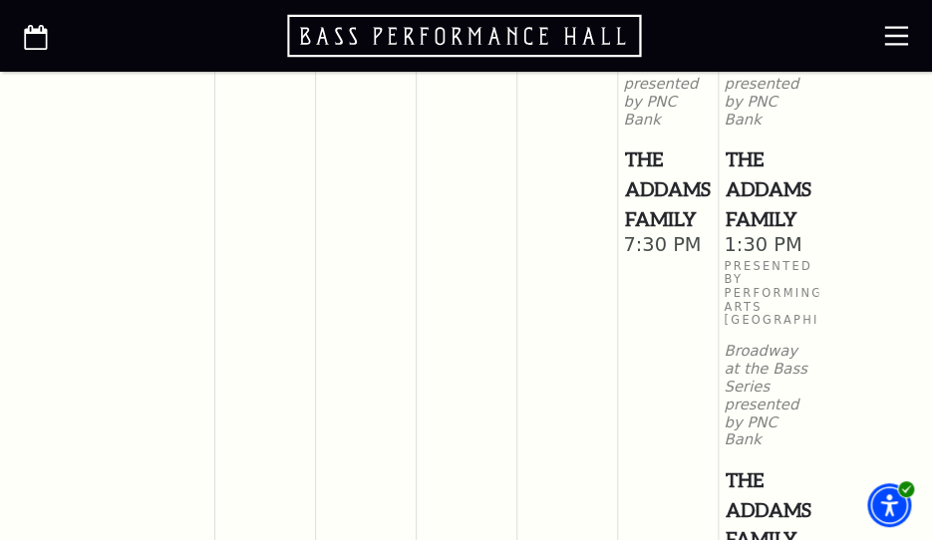
click at [756, 189] on span "The Addams Family" at bounding box center [767, 188] width 87 height 89
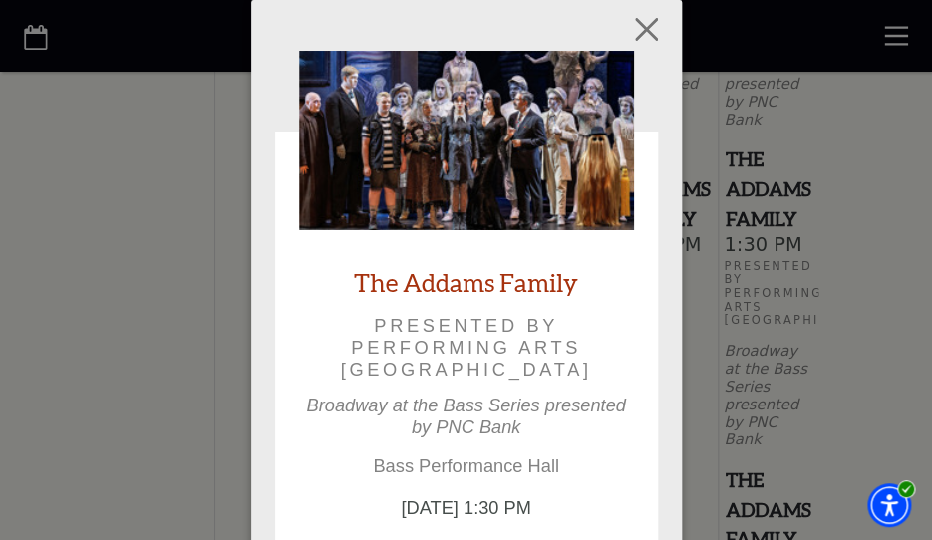
click at [437, 274] on link "The Addams Family" at bounding box center [466, 282] width 224 height 33
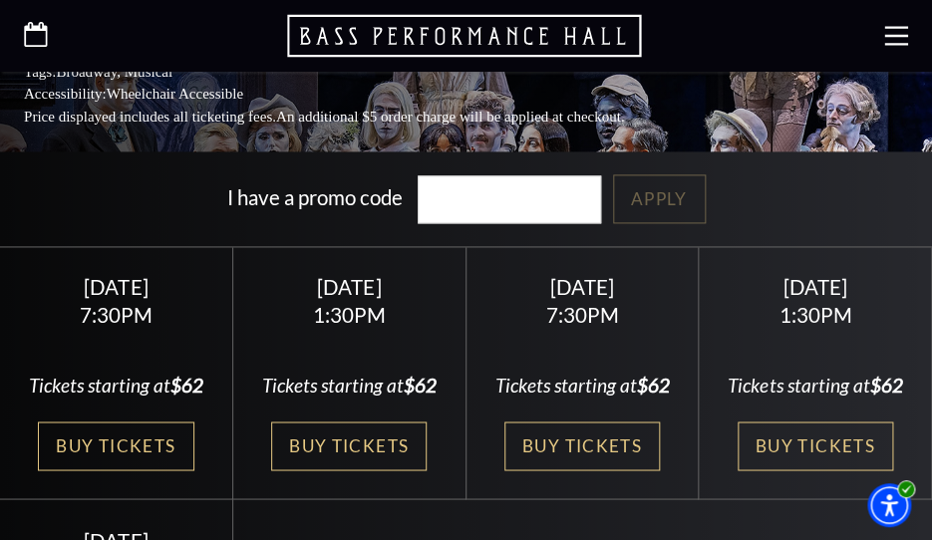
scroll to position [652, 0]
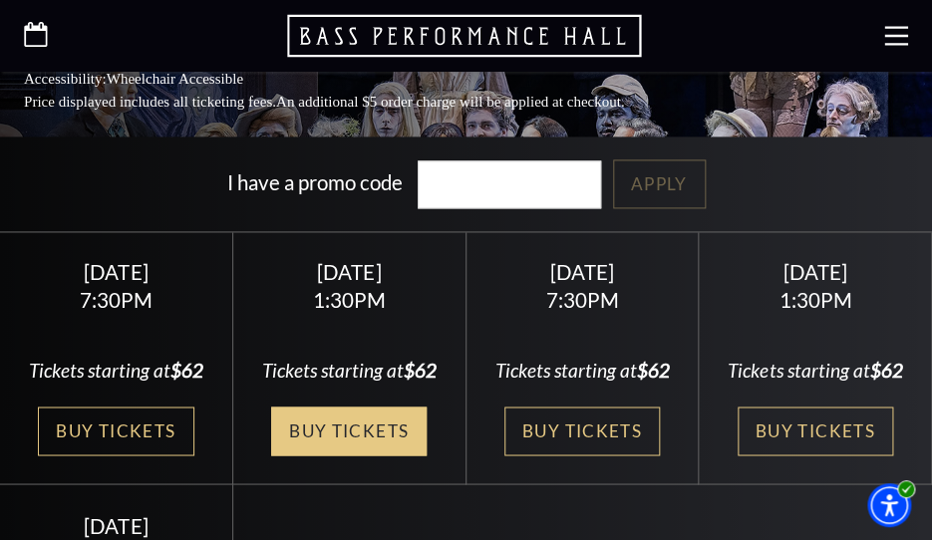
click at [347, 450] on link "Buy Tickets" at bounding box center [348, 431] width 155 height 49
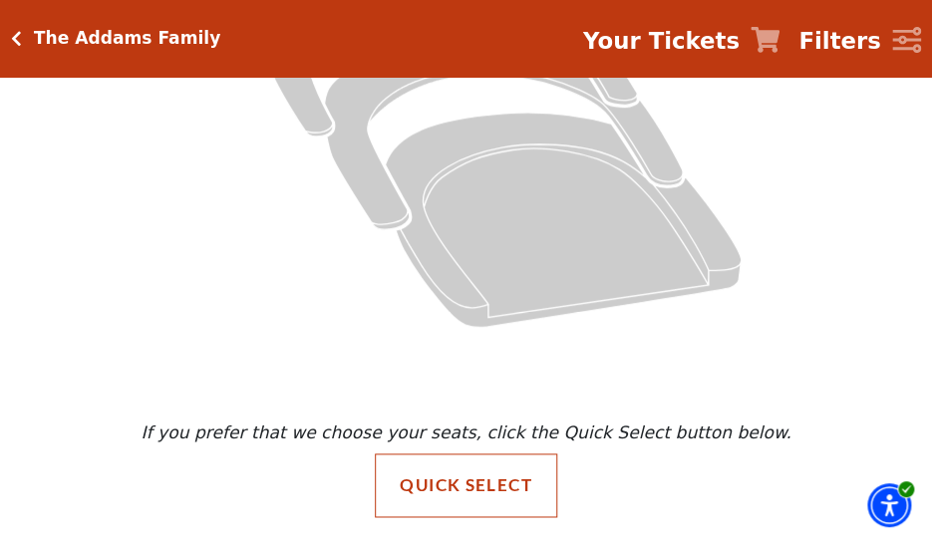
scroll to position [480, 0]
